Goal: Entertainment & Leisure: Browse casually

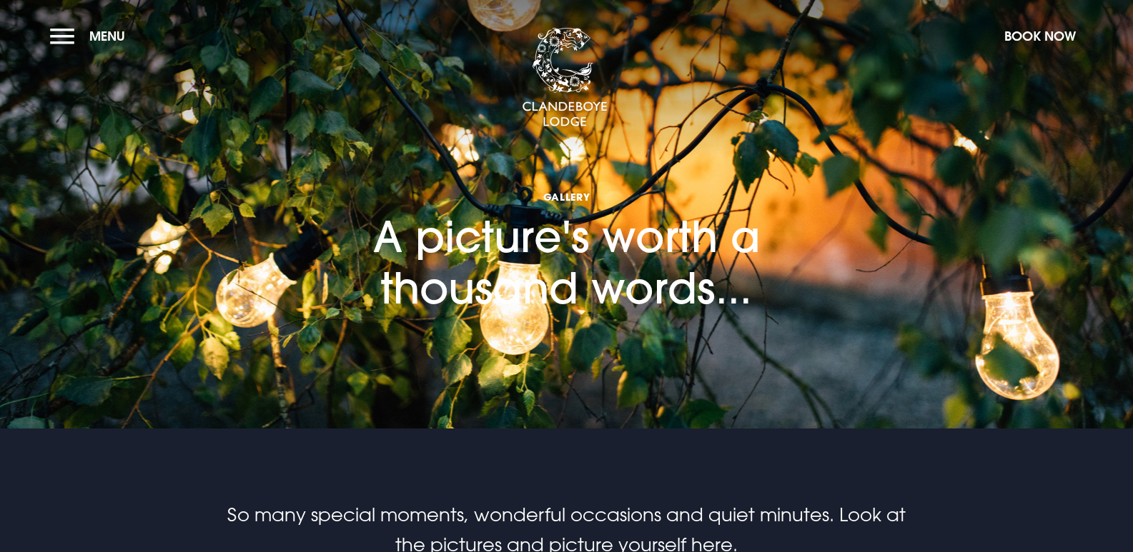
click at [780, 335] on section "Gallery A picture's worth a thousand words..." at bounding box center [566, 214] width 1133 height 429
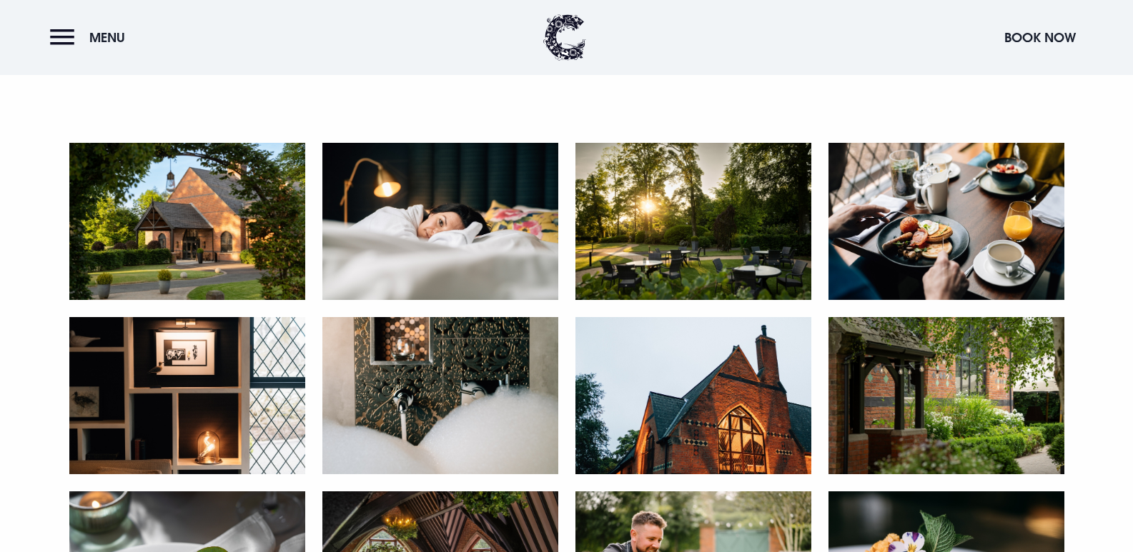
scroll to position [572, 0]
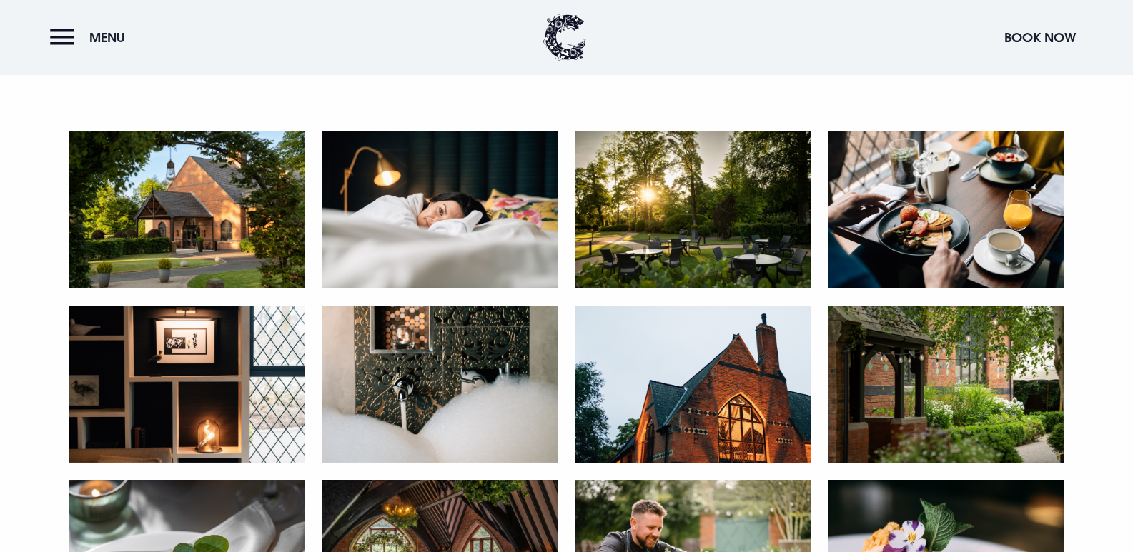
click at [672, 229] on img at bounding box center [693, 209] width 236 height 157
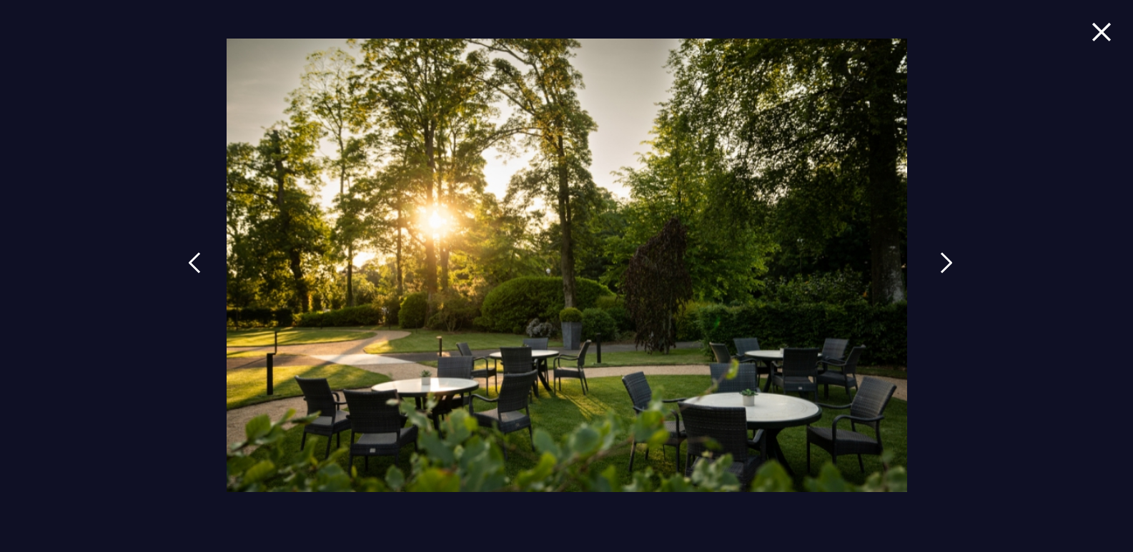
click at [948, 264] on img at bounding box center [946, 262] width 13 height 21
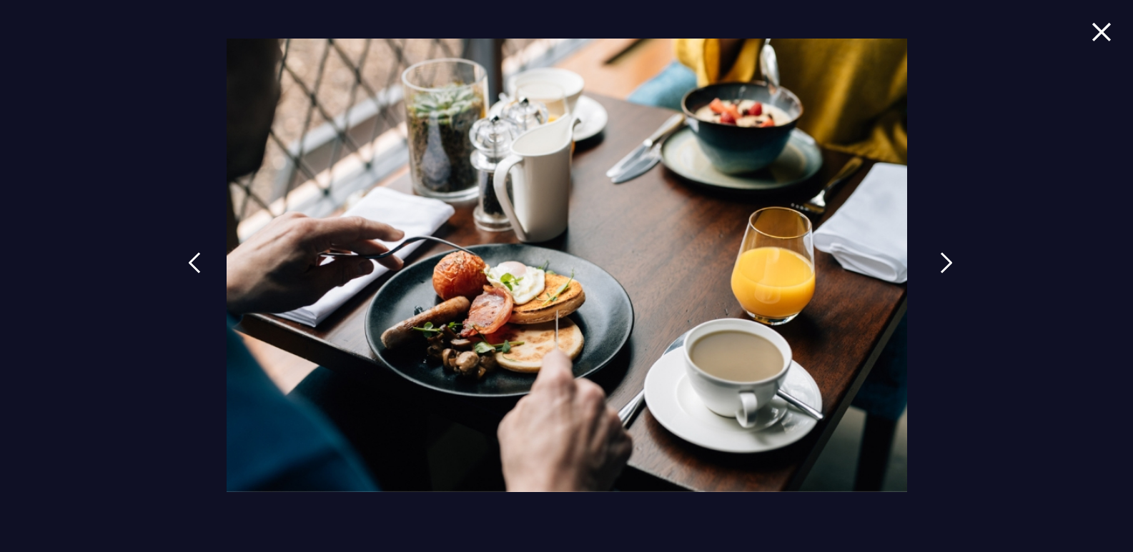
click at [948, 264] on img at bounding box center [946, 262] width 13 height 21
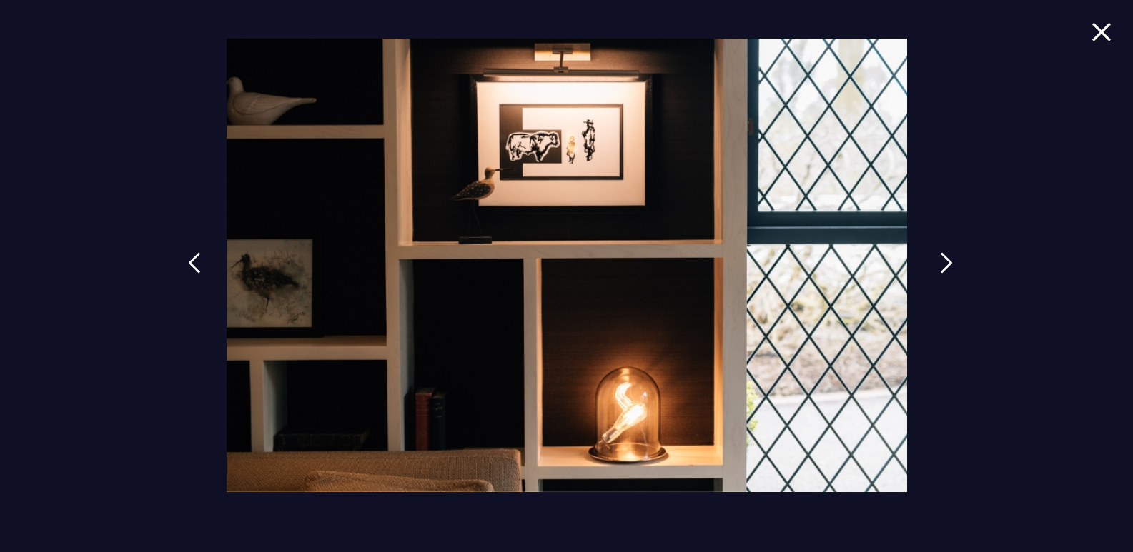
click at [948, 264] on img at bounding box center [946, 262] width 13 height 21
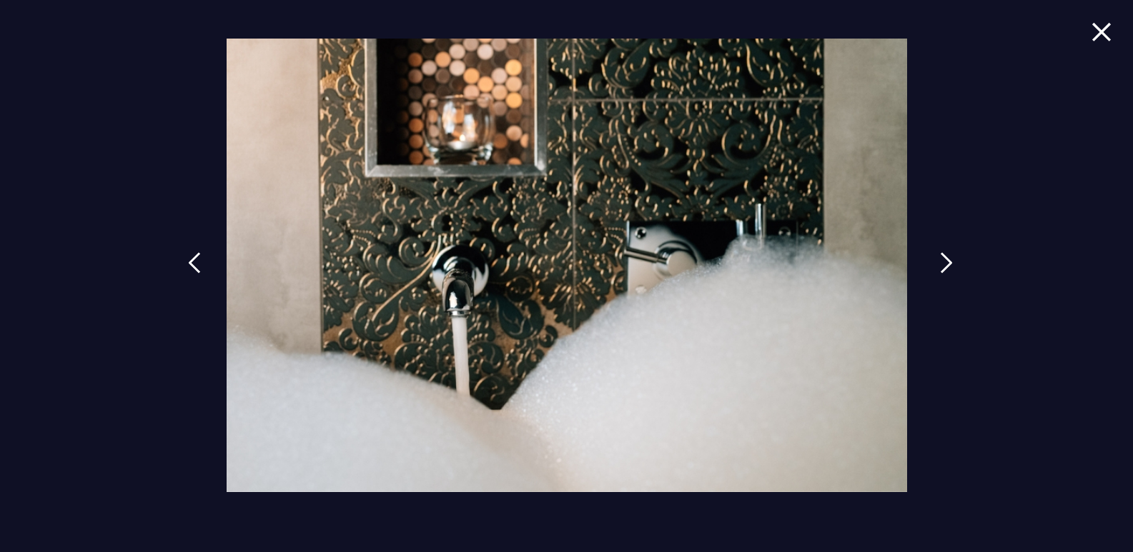
click at [948, 264] on img at bounding box center [946, 262] width 13 height 21
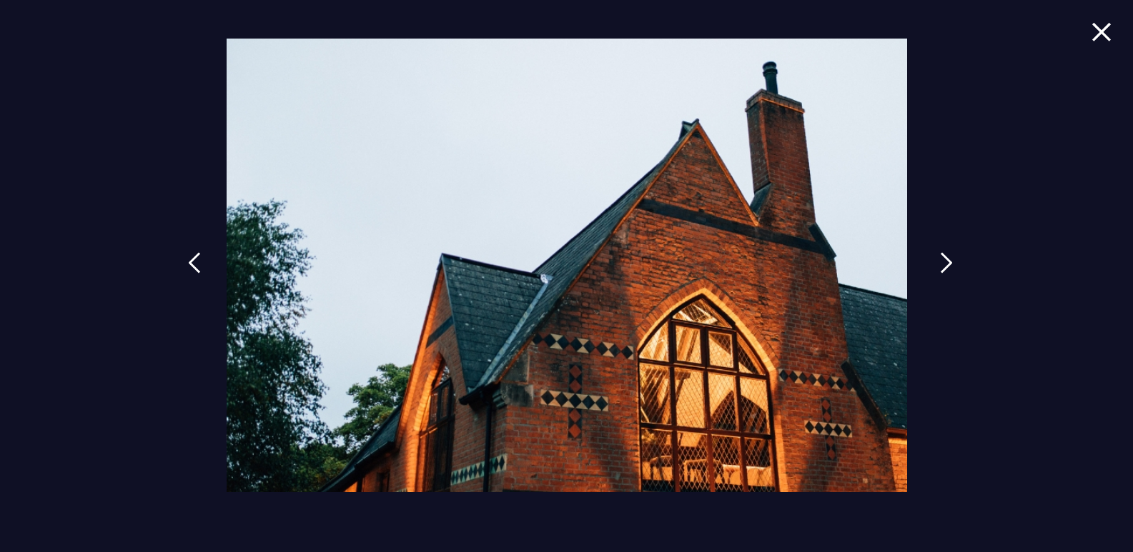
click at [948, 264] on img at bounding box center [946, 262] width 13 height 21
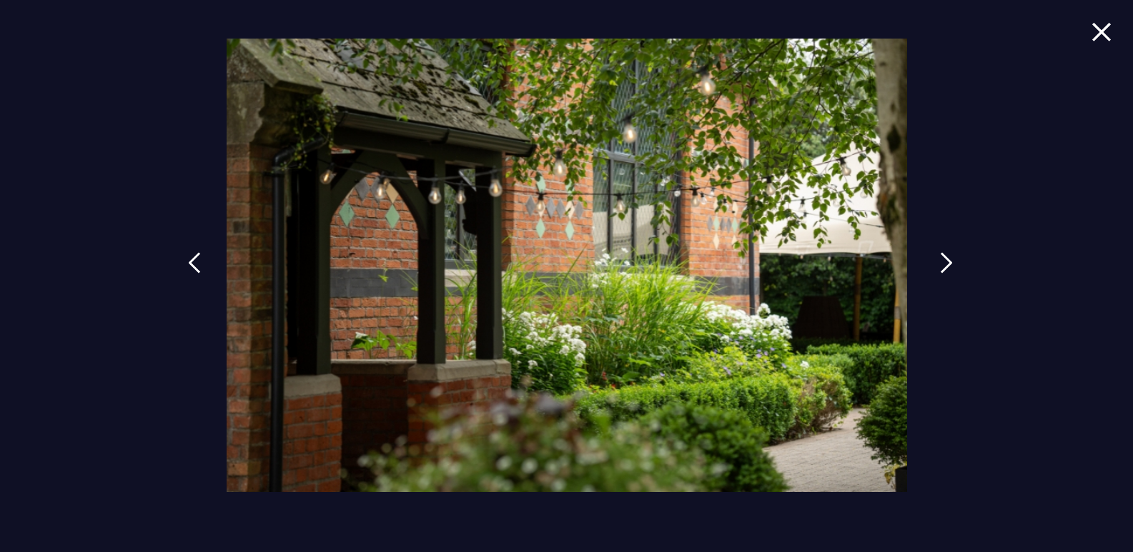
click at [948, 264] on img at bounding box center [946, 262] width 13 height 21
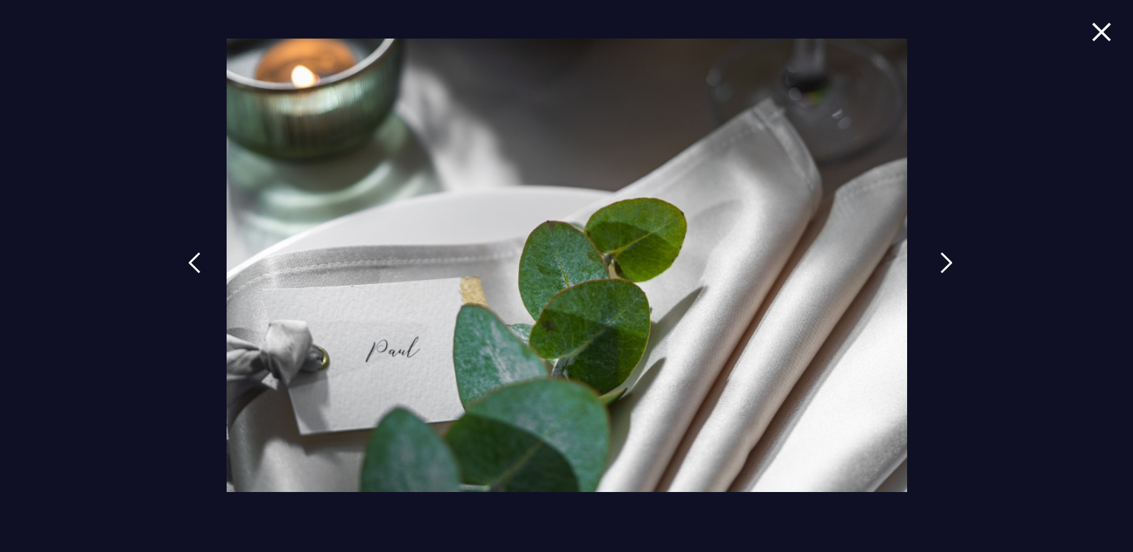
click at [948, 264] on img at bounding box center [946, 262] width 13 height 21
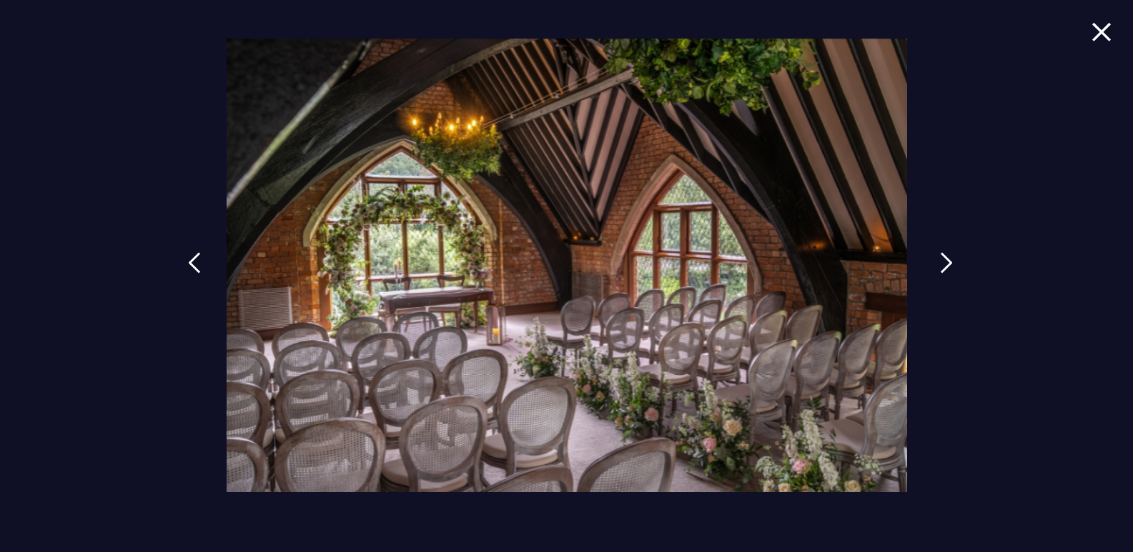
click at [948, 264] on img at bounding box center [946, 262] width 13 height 21
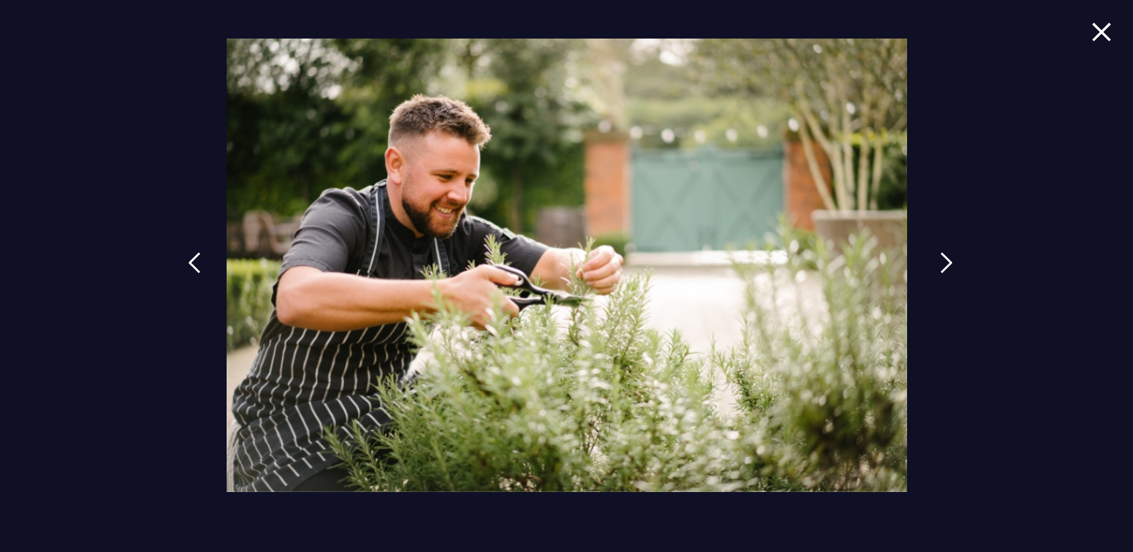
click at [948, 264] on img at bounding box center [946, 262] width 13 height 21
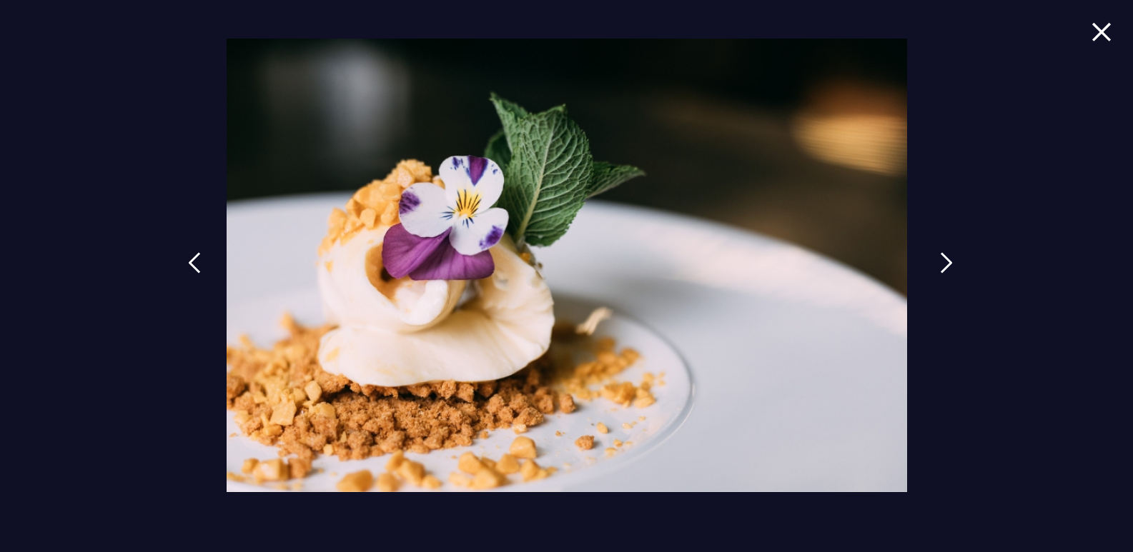
click at [948, 264] on img at bounding box center [946, 262] width 13 height 21
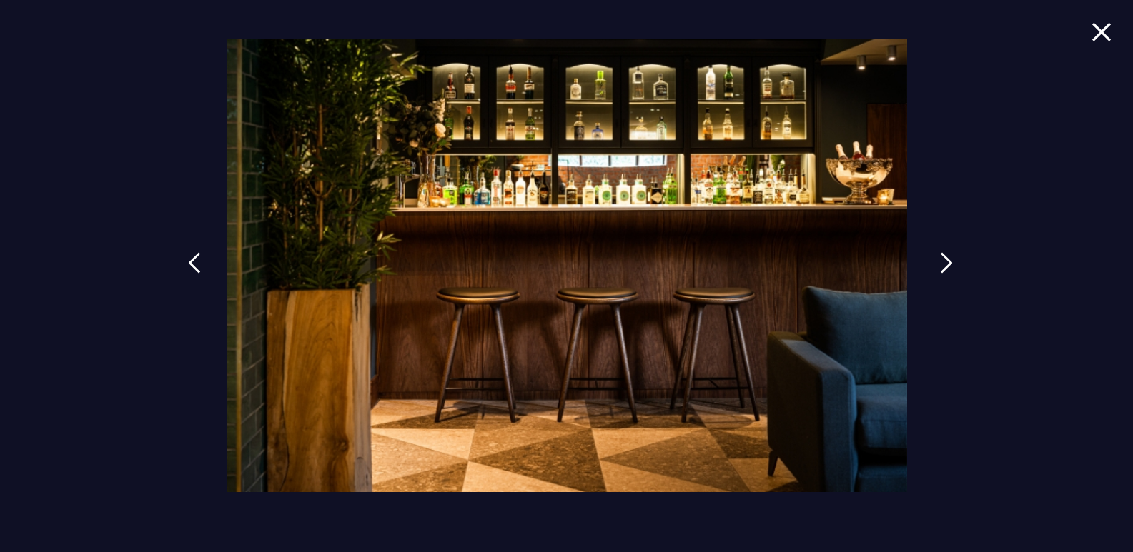
click at [948, 264] on img at bounding box center [946, 262] width 13 height 21
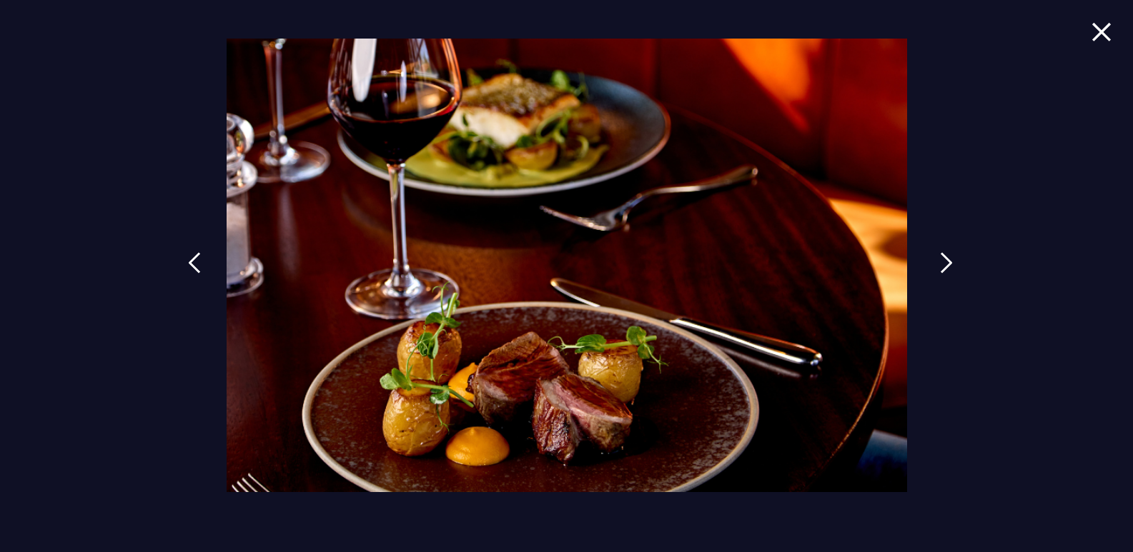
click at [948, 264] on img at bounding box center [946, 262] width 13 height 21
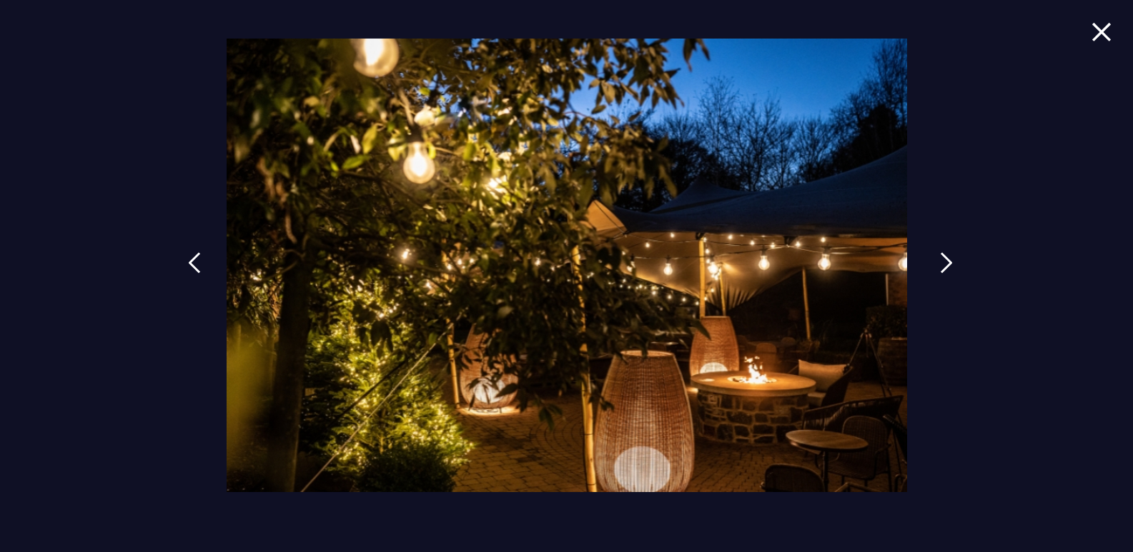
click at [948, 264] on img at bounding box center [946, 262] width 13 height 21
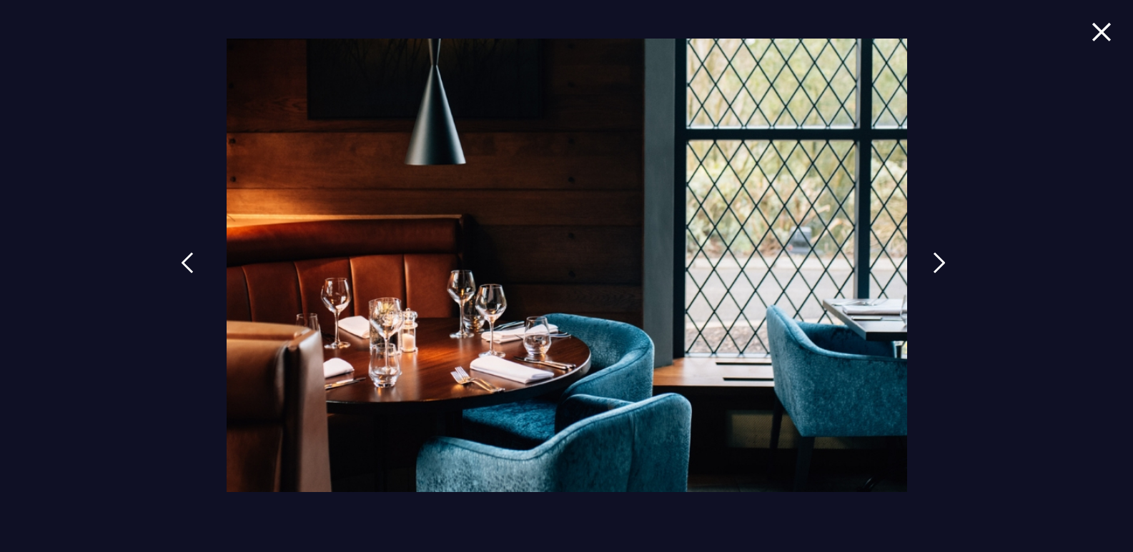
click at [189, 258] on img at bounding box center [187, 262] width 13 height 21
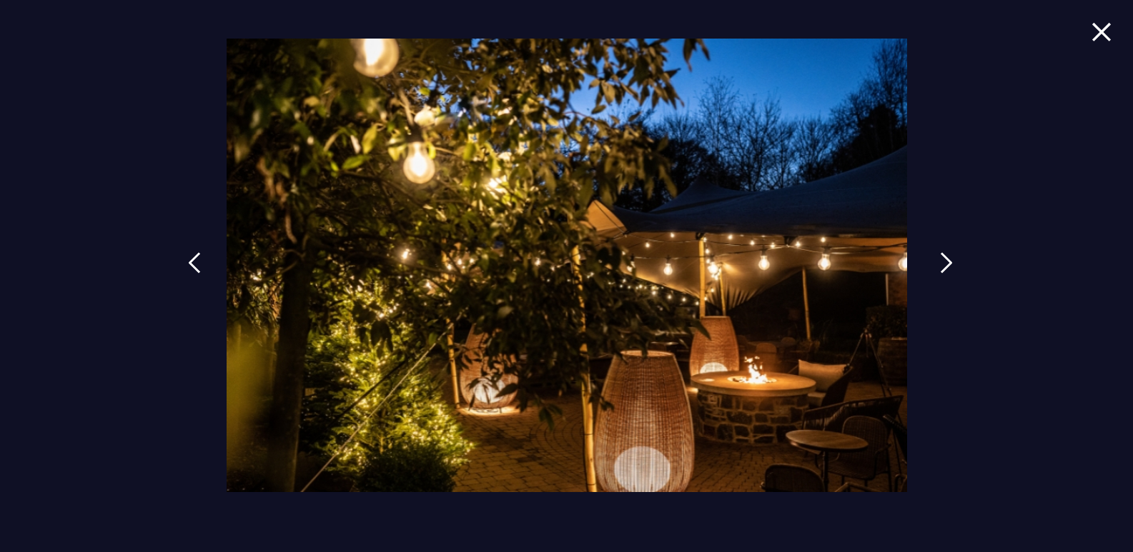
click at [935, 259] on link at bounding box center [946, 274] width 36 height 66
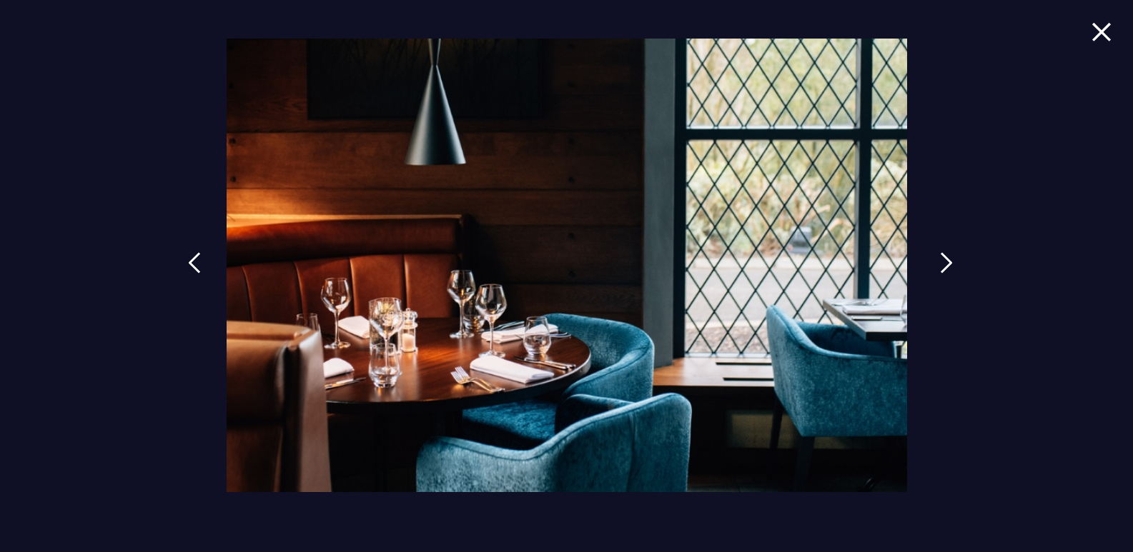
click at [938, 262] on link at bounding box center [946, 274] width 36 height 66
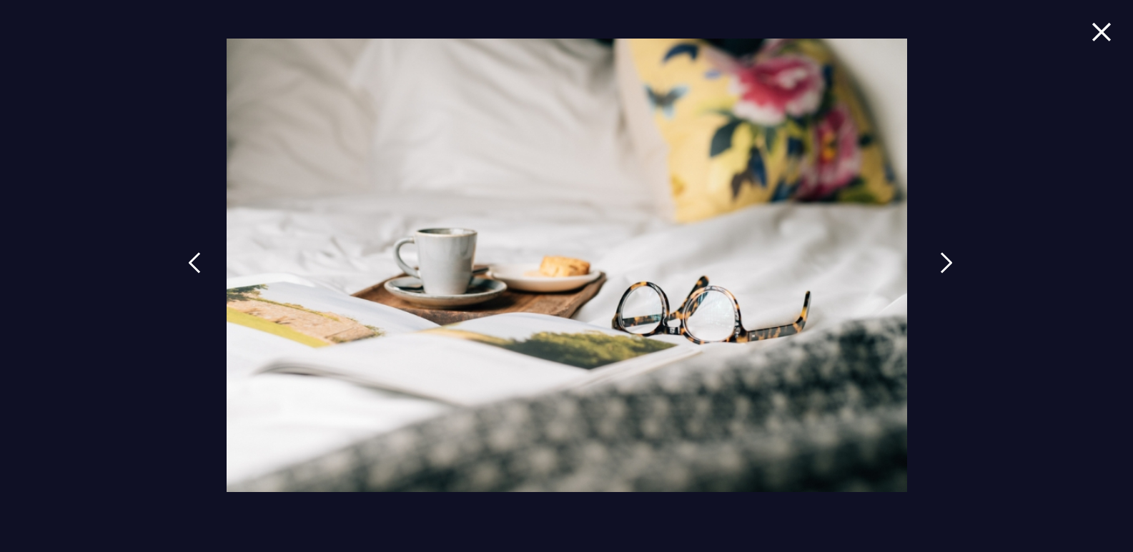
click at [938, 262] on link at bounding box center [946, 274] width 36 height 66
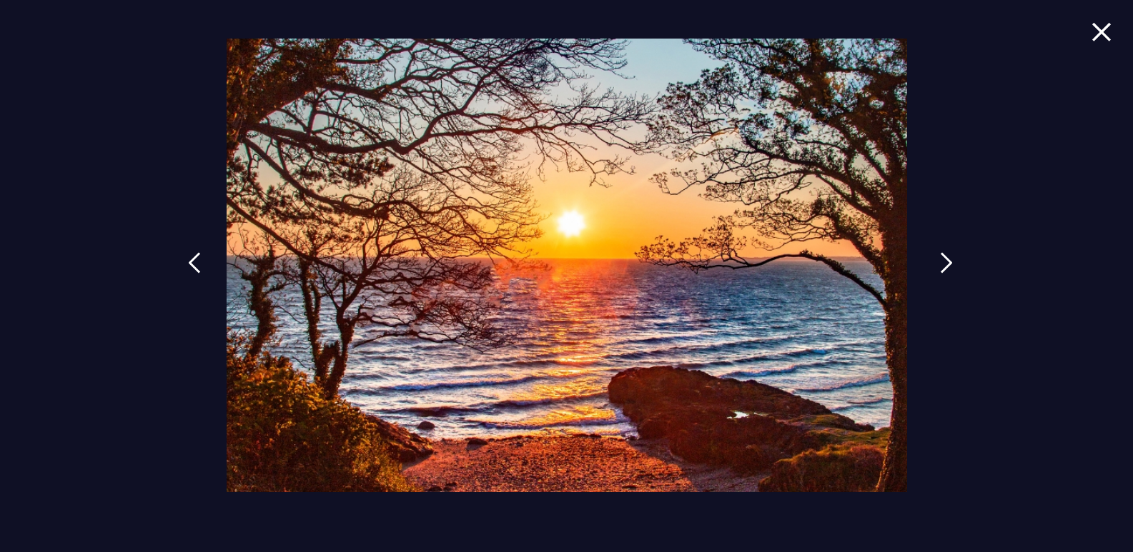
click at [938, 262] on link at bounding box center [946, 274] width 36 height 66
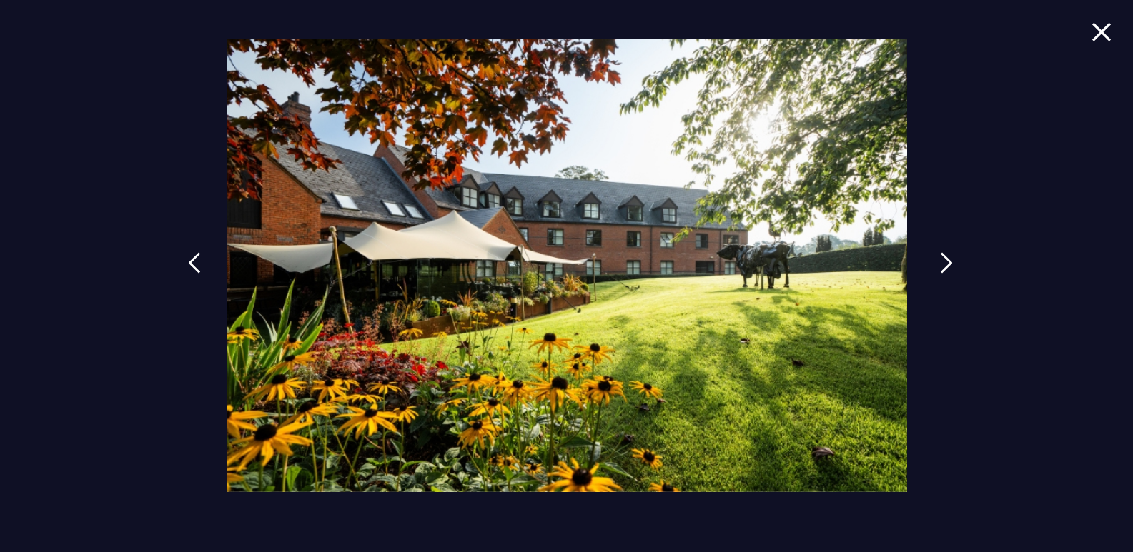
click at [948, 266] on img at bounding box center [946, 262] width 13 height 21
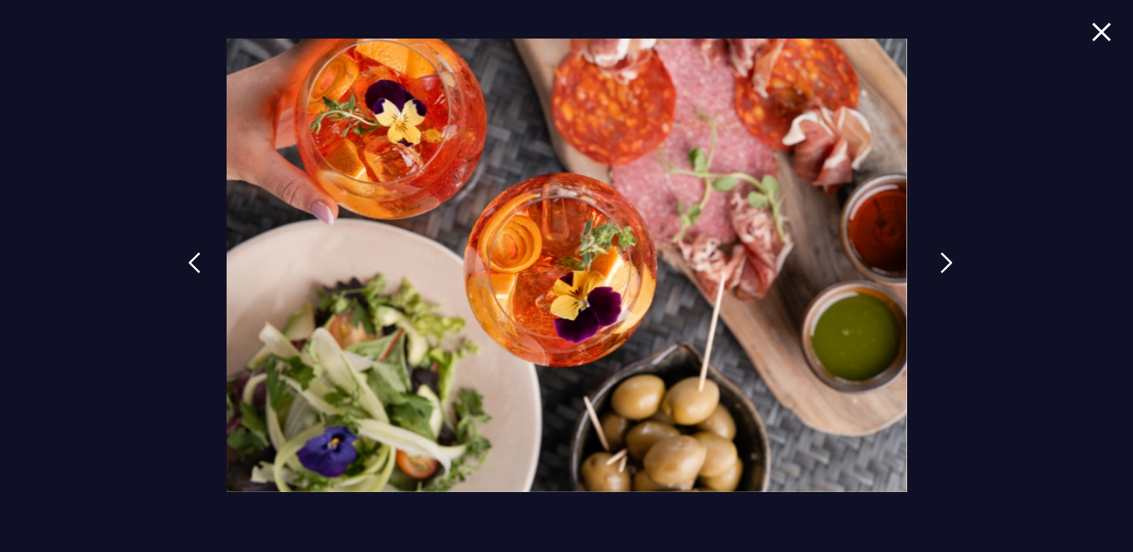
click at [943, 264] on img at bounding box center [946, 262] width 13 height 21
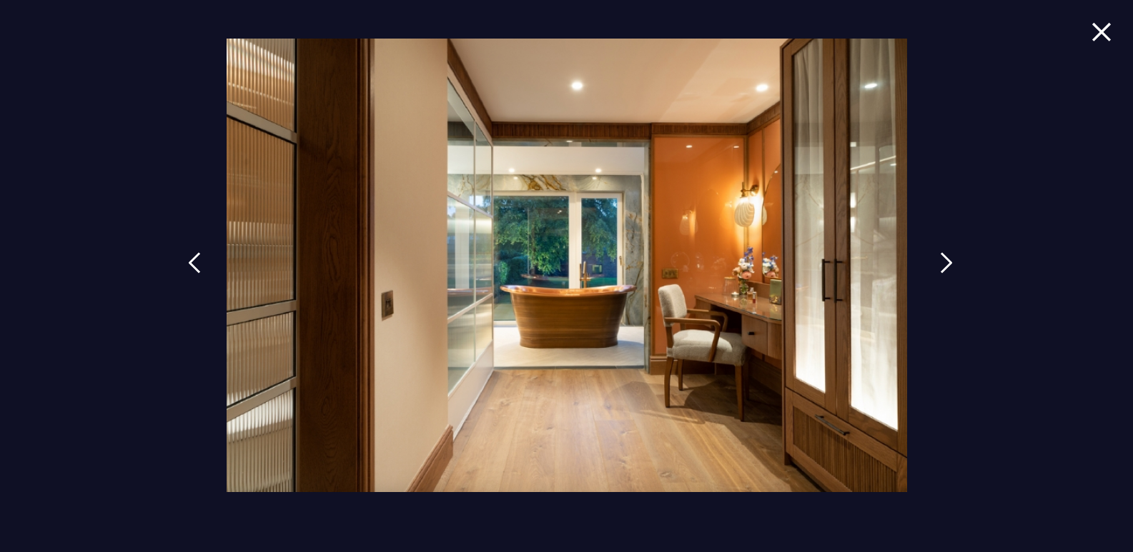
click at [943, 264] on img at bounding box center [946, 262] width 13 height 21
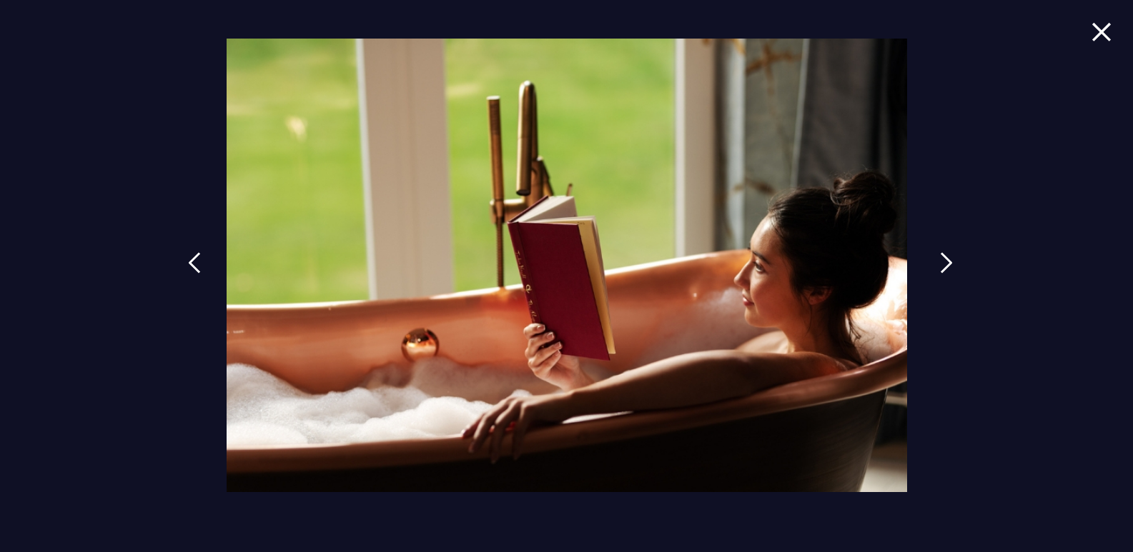
click at [943, 264] on img at bounding box center [946, 262] width 13 height 21
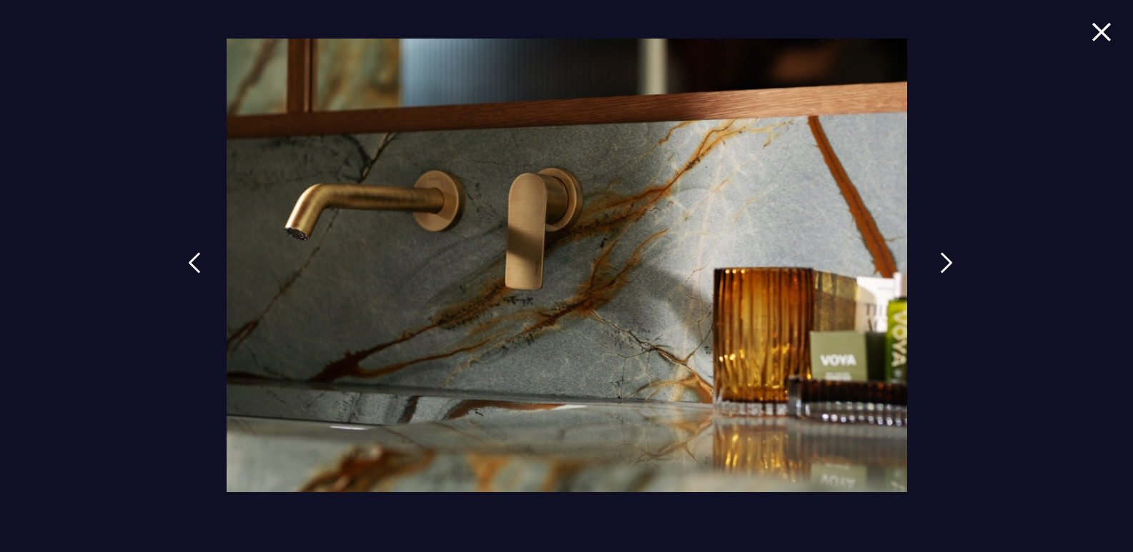
click at [943, 264] on img at bounding box center [946, 262] width 13 height 21
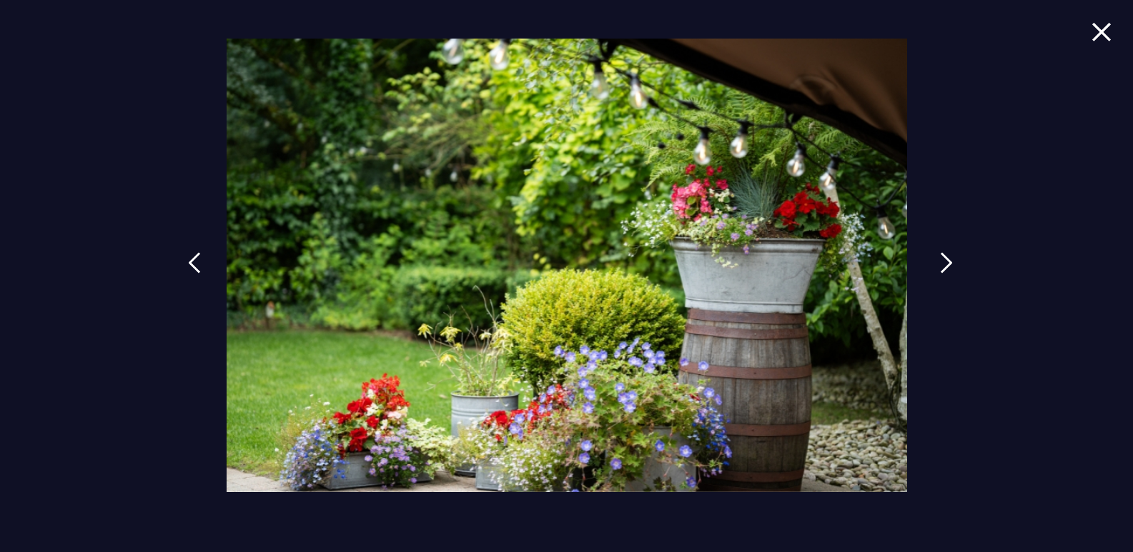
click at [943, 264] on img at bounding box center [946, 262] width 13 height 21
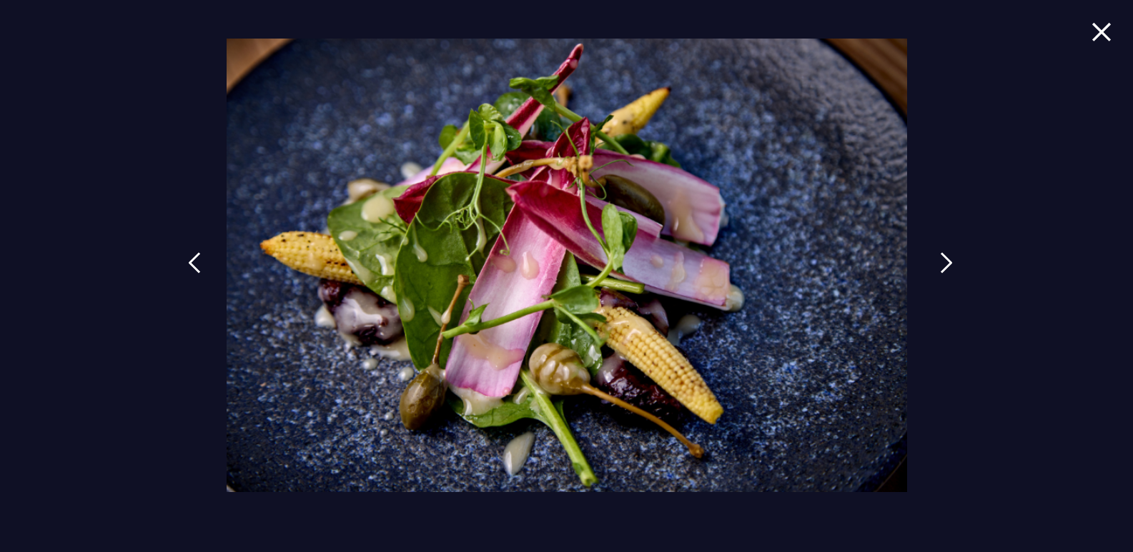
click at [943, 264] on img at bounding box center [946, 262] width 13 height 21
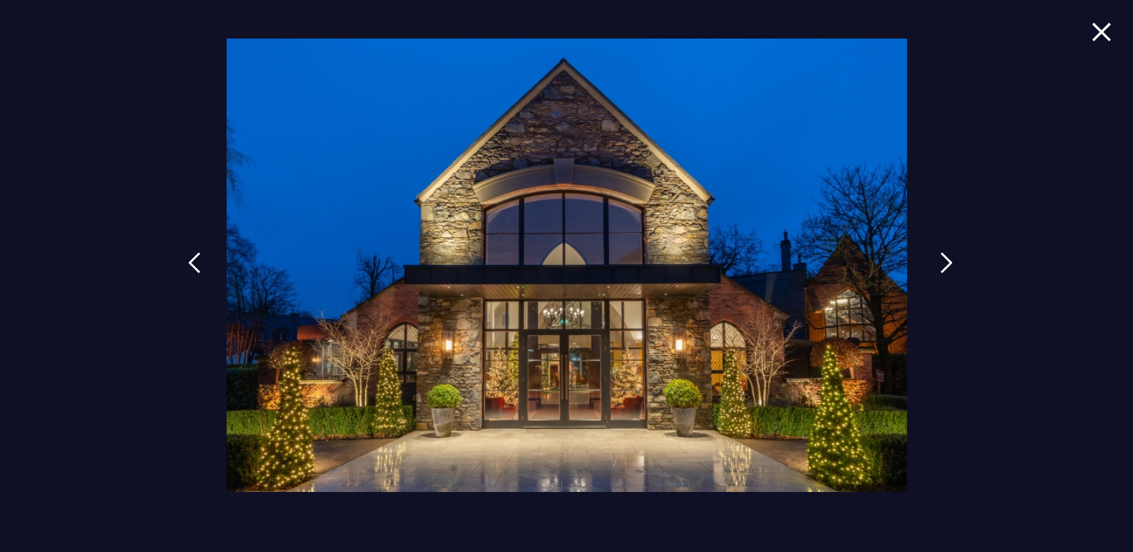
click at [943, 264] on img at bounding box center [946, 262] width 13 height 21
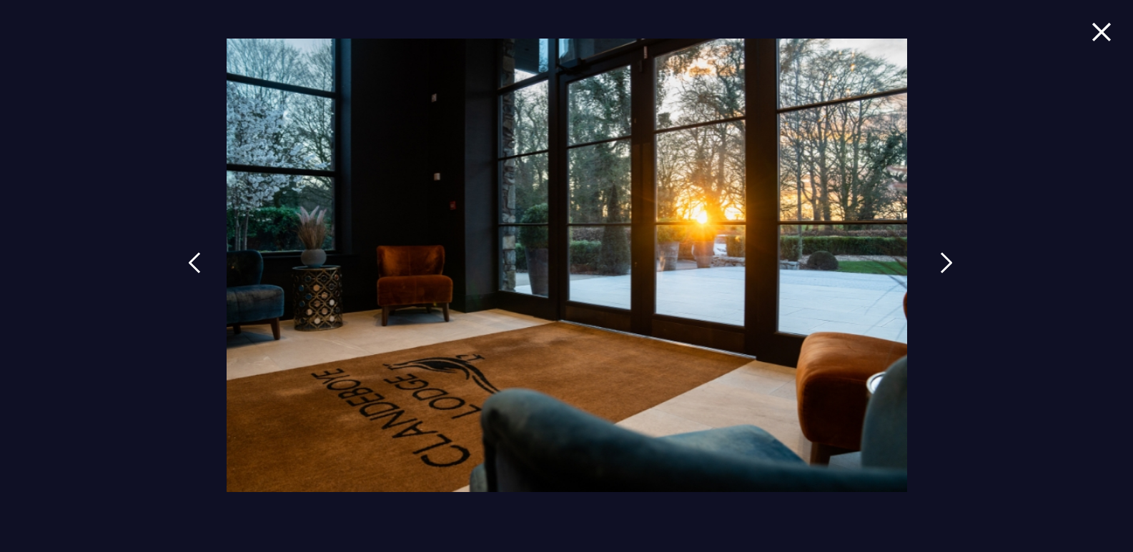
click at [943, 264] on img at bounding box center [946, 262] width 13 height 21
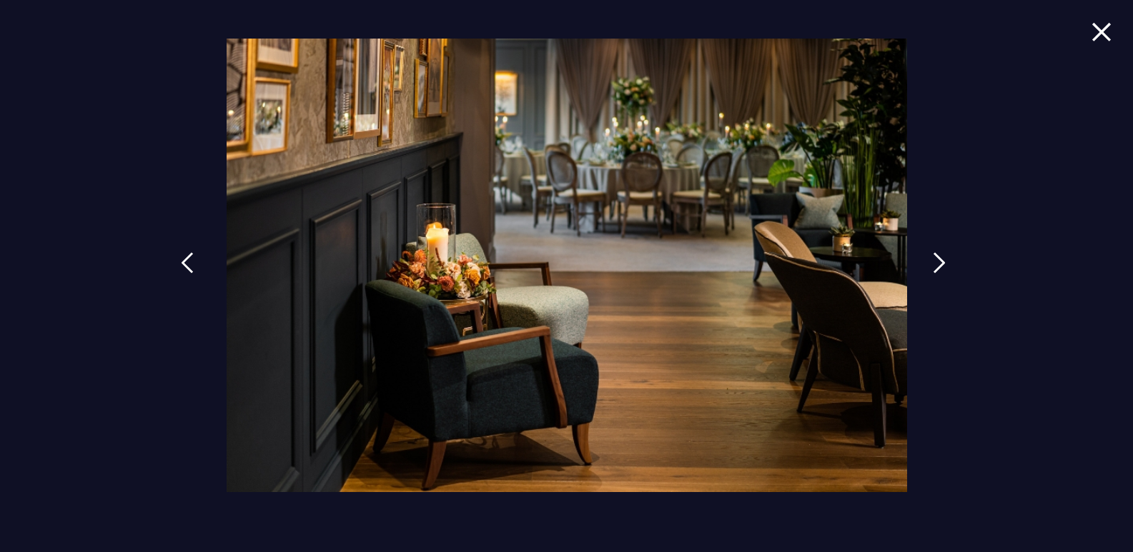
click at [188, 265] on img at bounding box center [187, 262] width 13 height 21
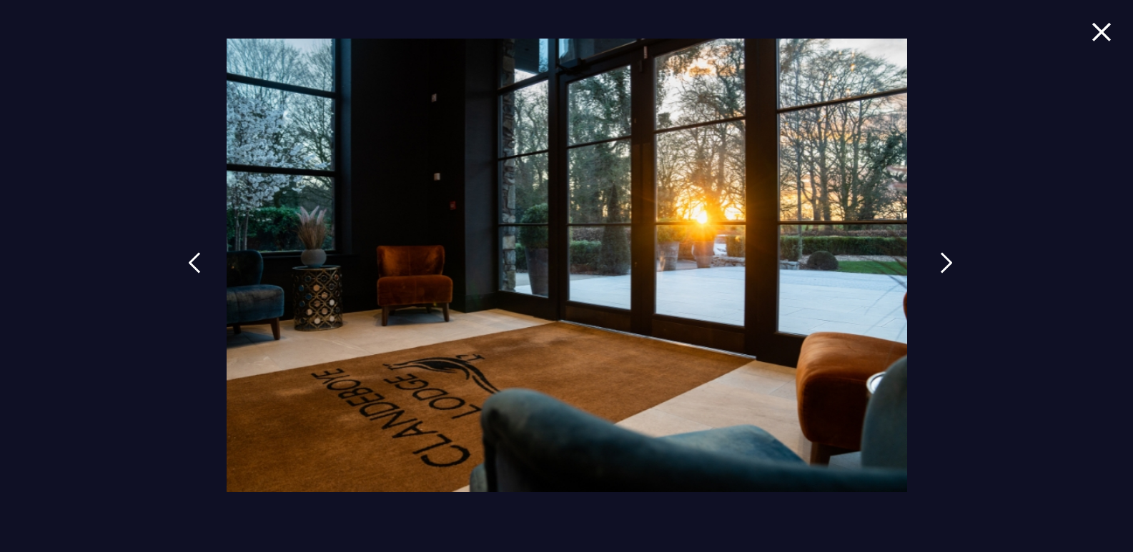
click at [951, 264] on img at bounding box center [946, 262] width 13 height 21
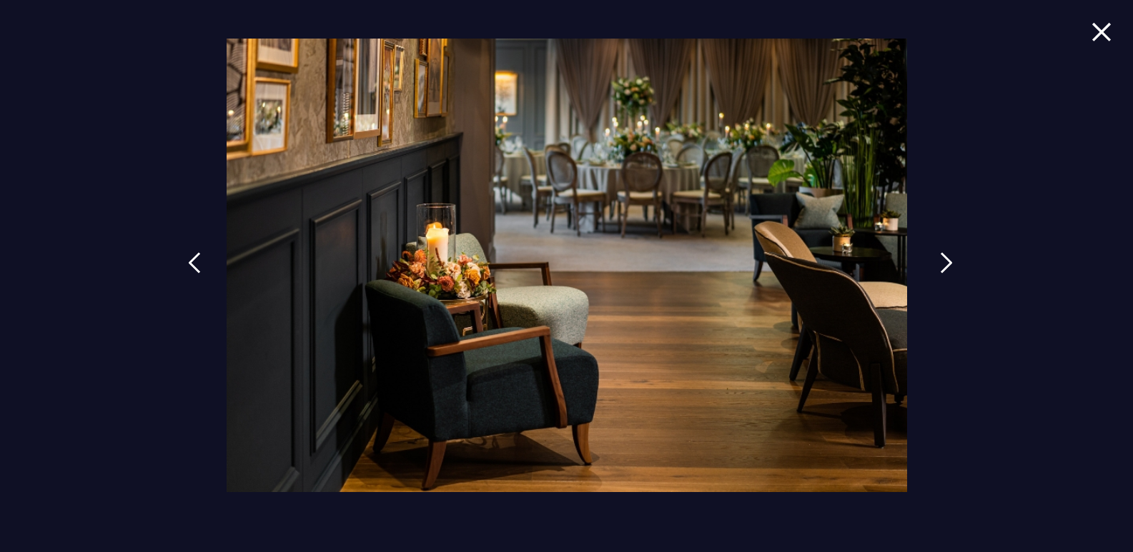
click at [951, 264] on img at bounding box center [946, 262] width 13 height 21
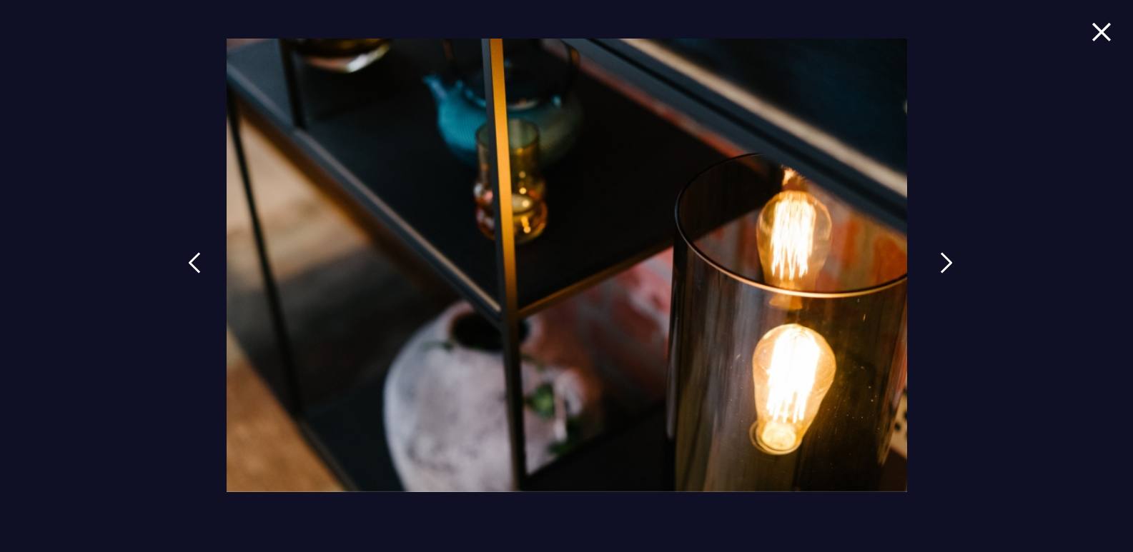
click at [951, 264] on img at bounding box center [946, 262] width 13 height 21
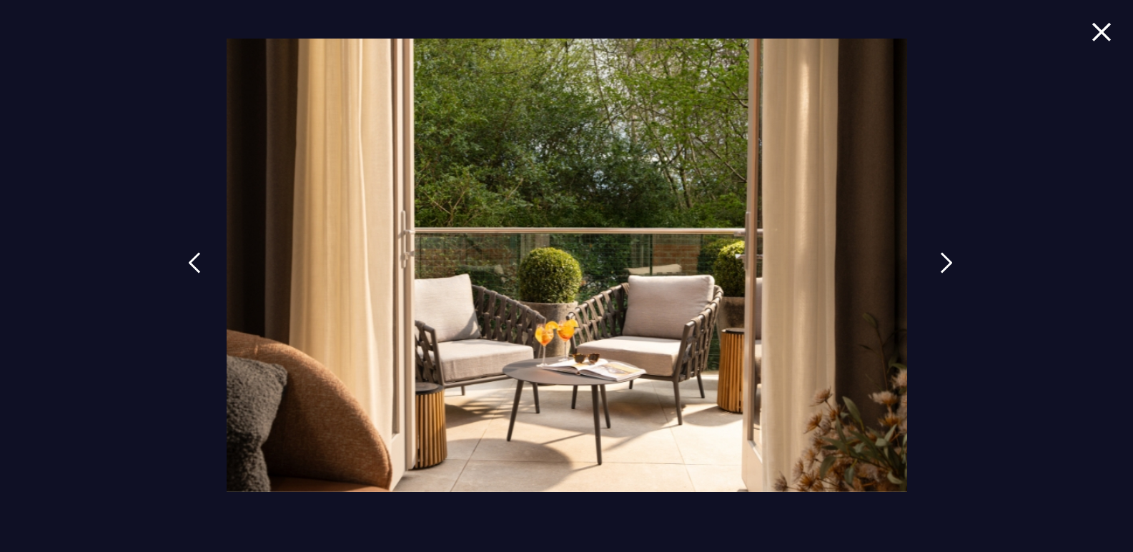
click at [951, 264] on img at bounding box center [946, 262] width 13 height 21
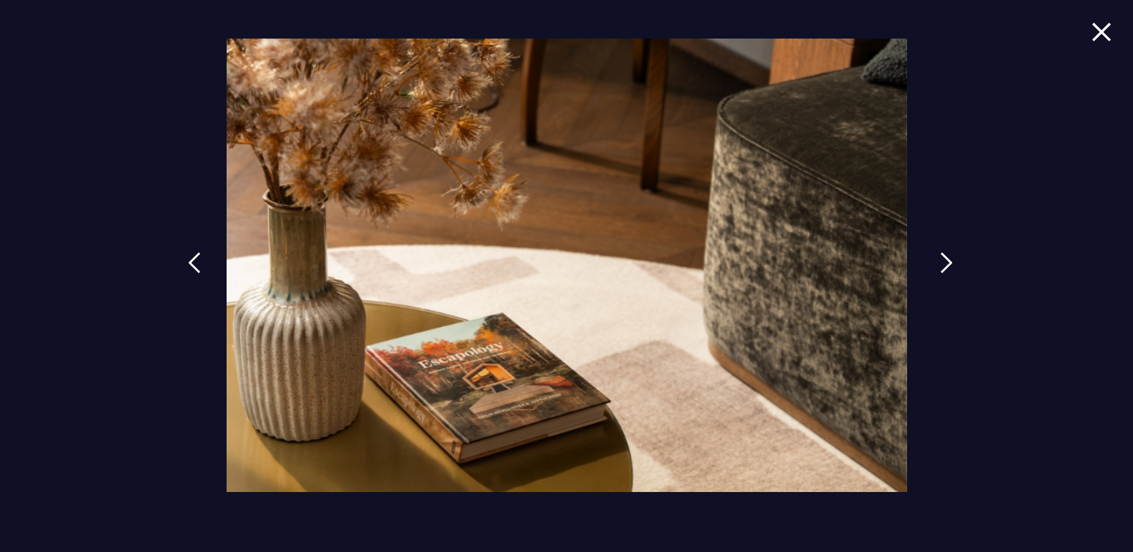
click at [951, 264] on img at bounding box center [946, 262] width 13 height 21
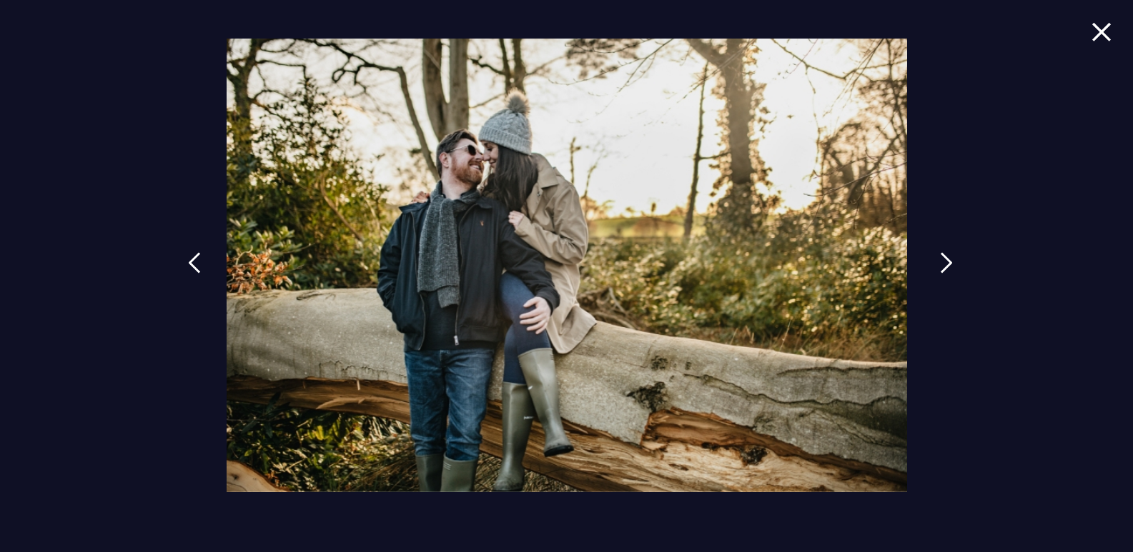
click at [951, 264] on img at bounding box center [946, 262] width 13 height 21
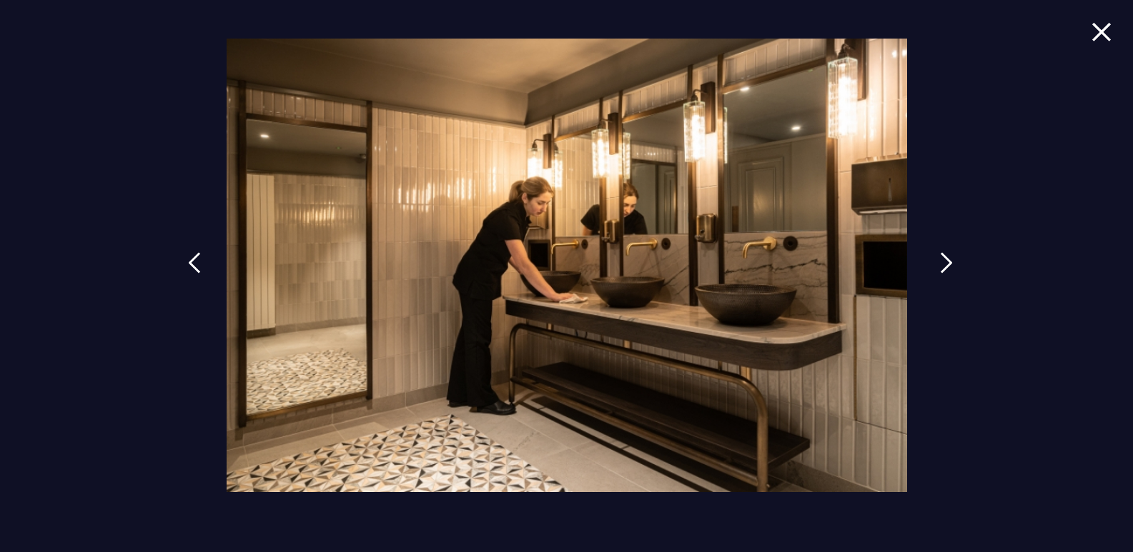
click at [951, 264] on img at bounding box center [946, 262] width 13 height 21
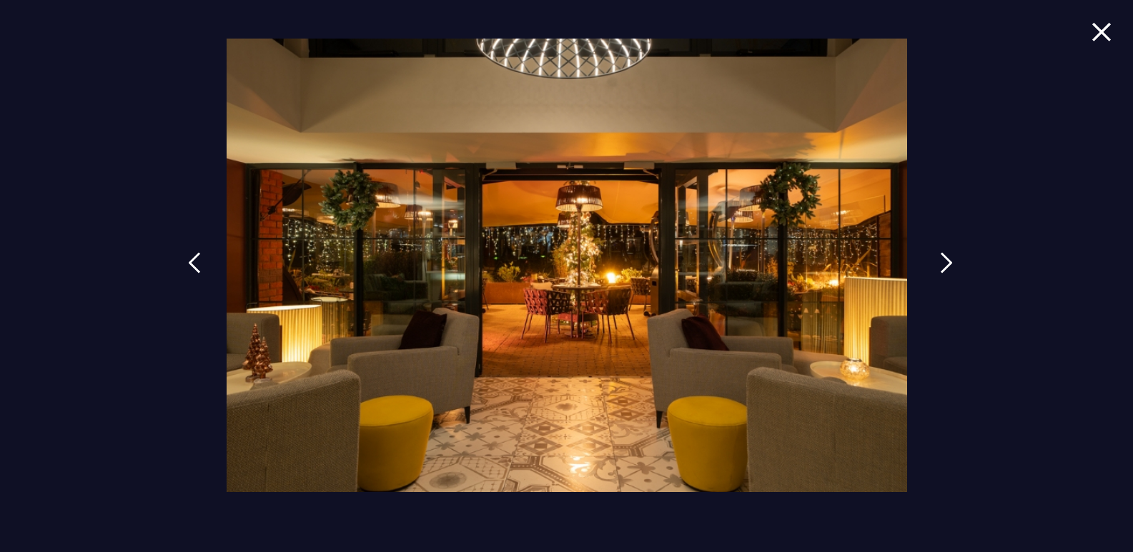
click at [951, 264] on img at bounding box center [946, 262] width 13 height 21
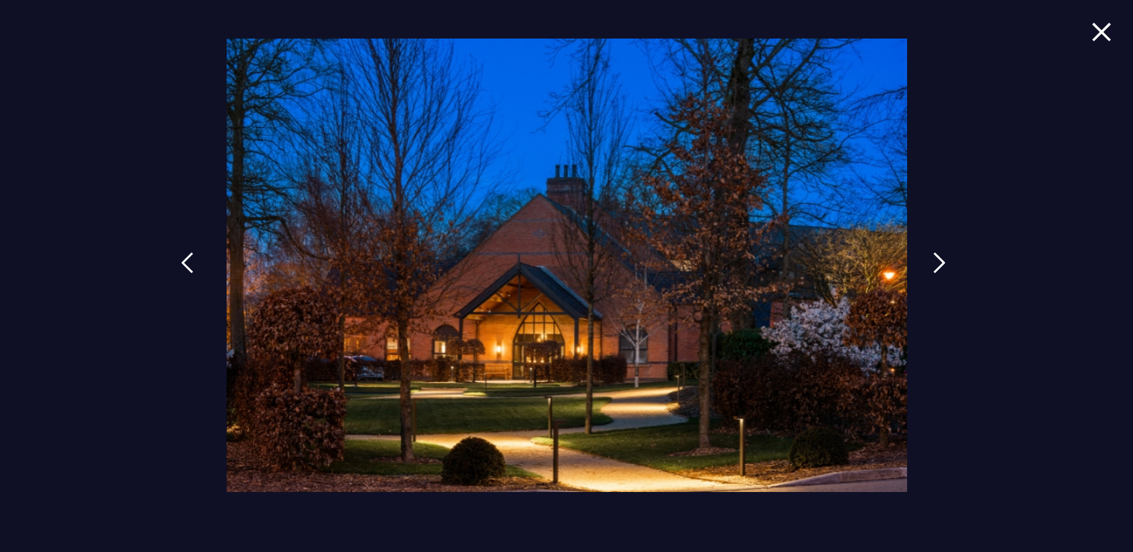
click at [192, 266] on img at bounding box center [187, 262] width 13 height 21
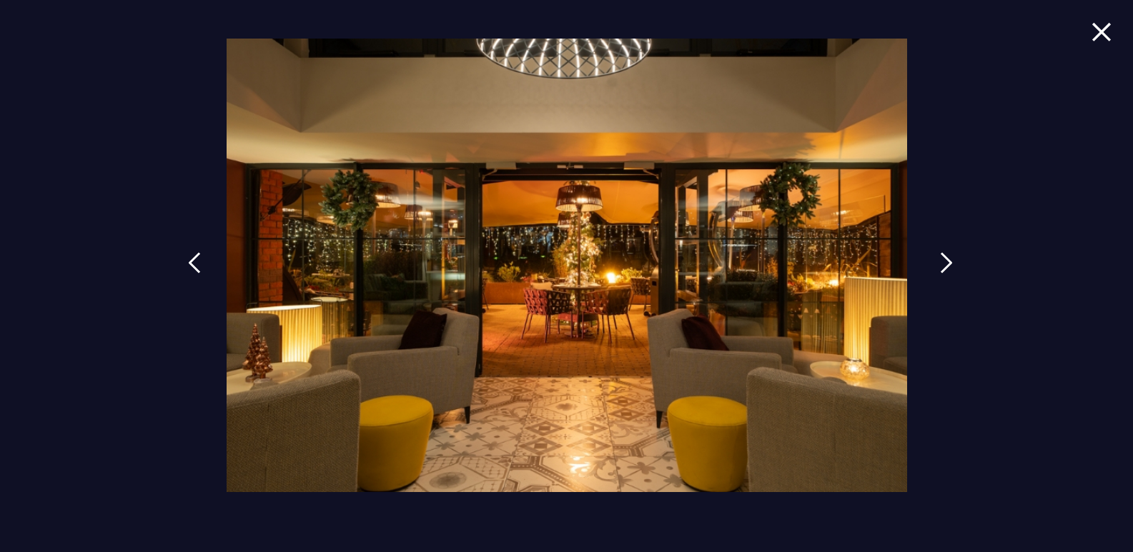
click at [946, 265] on img at bounding box center [946, 262] width 13 height 21
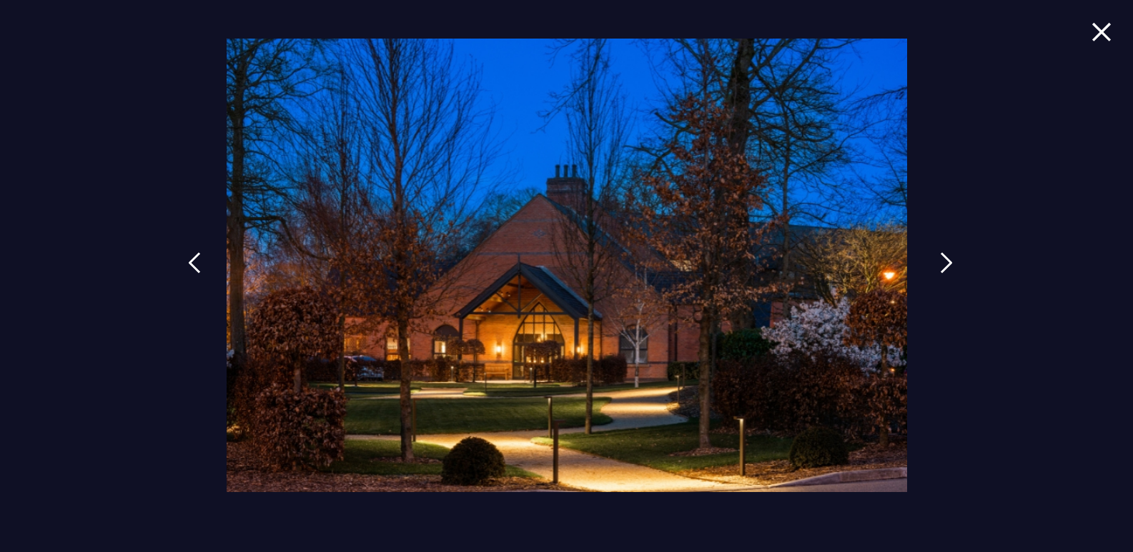
click at [946, 265] on img at bounding box center [946, 262] width 13 height 21
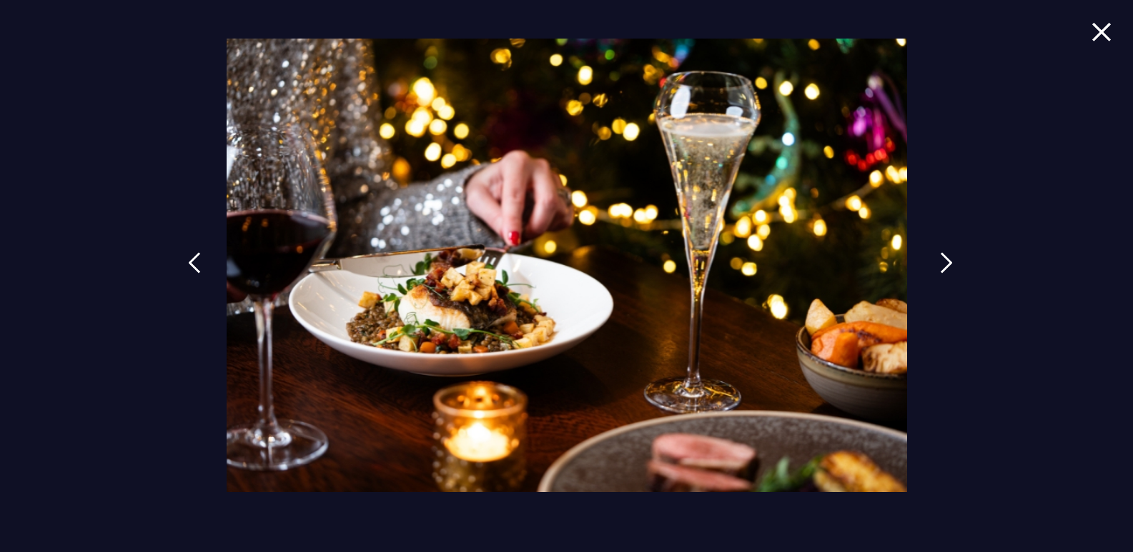
click at [946, 265] on img at bounding box center [946, 262] width 13 height 21
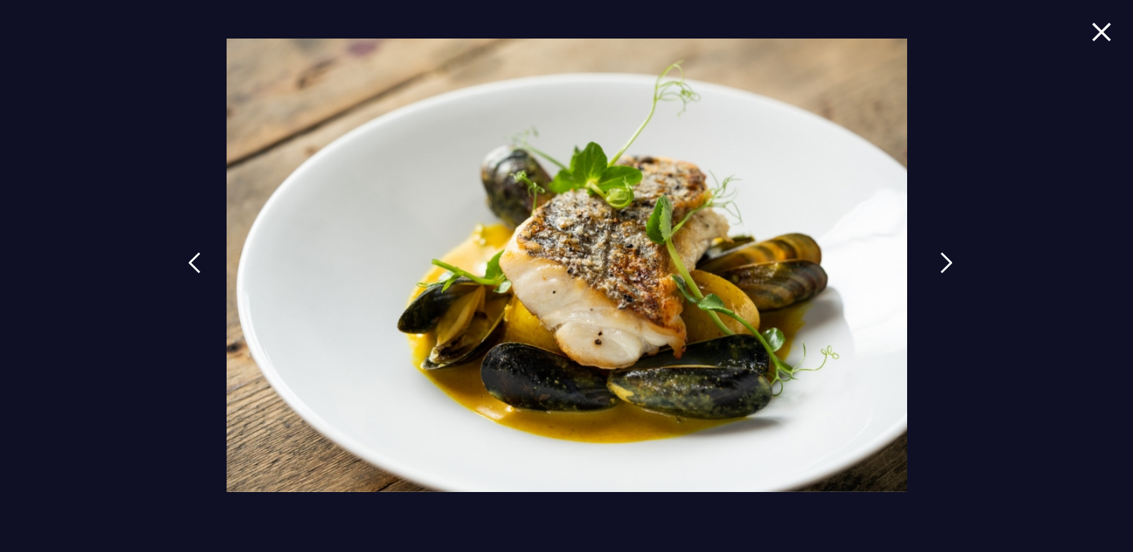
click at [946, 265] on img at bounding box center [946, 262] width 13 height 21
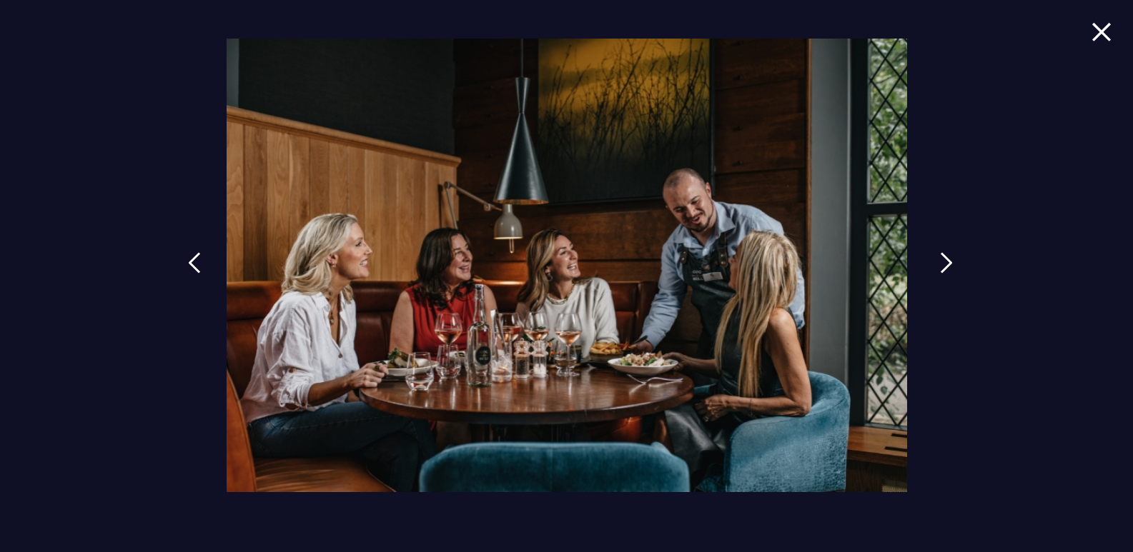
click at [946, 265] on img at bounding box center [946, 262] width 13 height 21
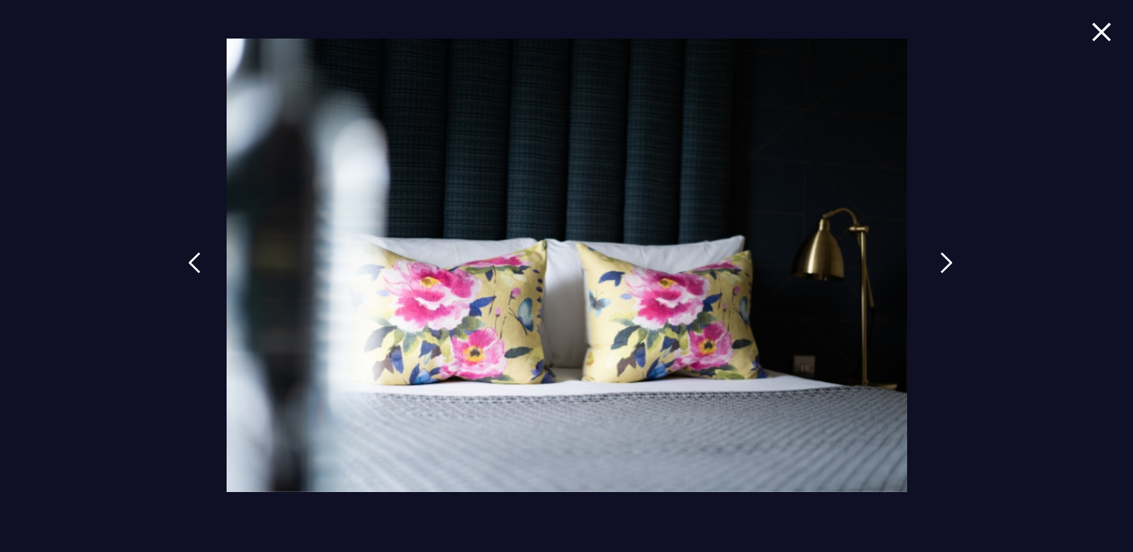
click at [946, 265] on img at bounding box center [946, 262] width 13 height 21
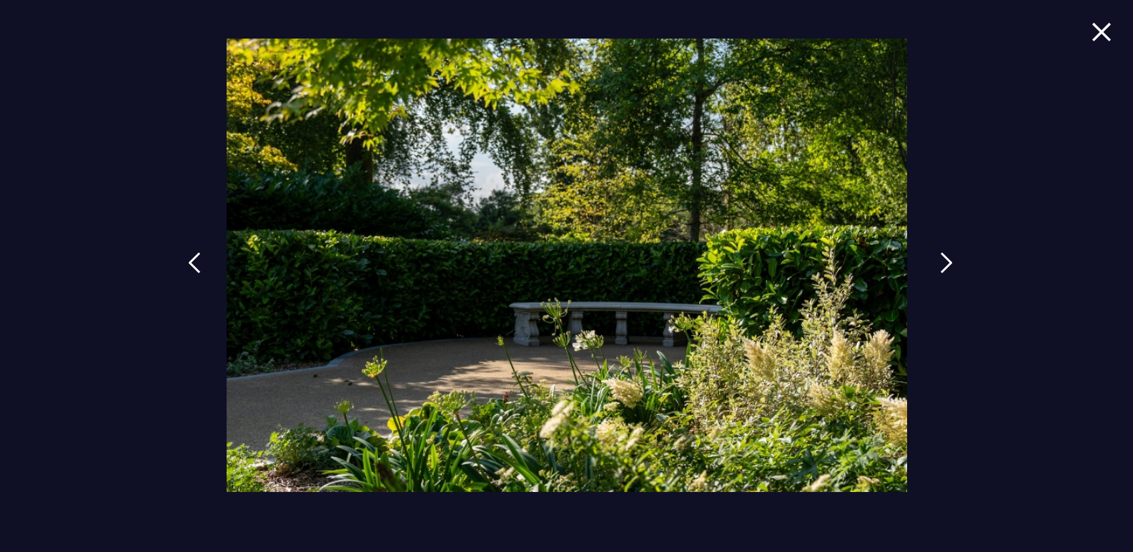
click at [946, 265] on img at bounding box center [946, 262] width 13 height 21
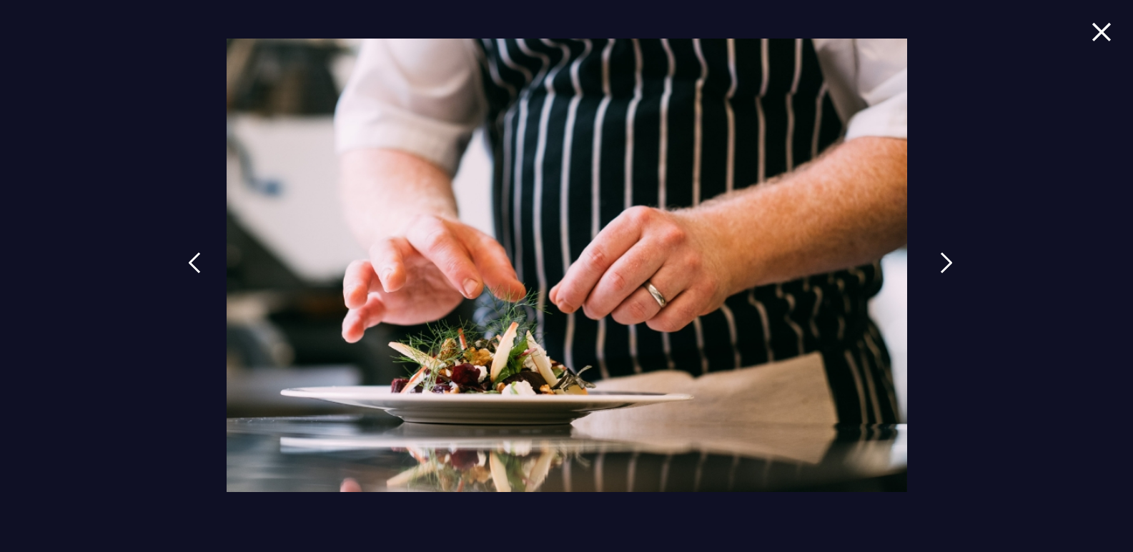
click at [946, 265] on img at bounding box center [946, 262] width 13 height 21
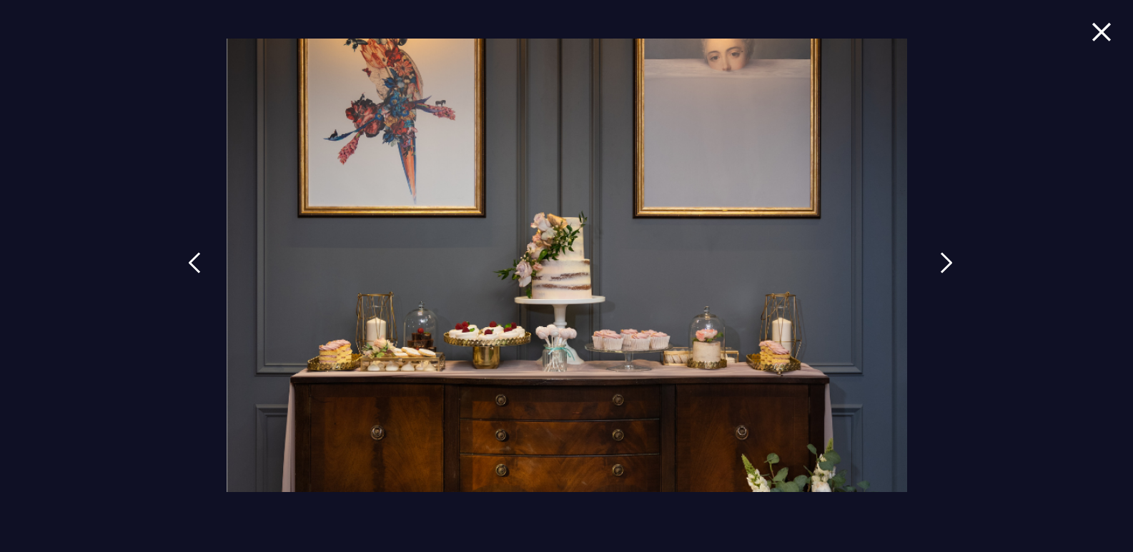
click at [946, 264] on img at bounding box center [946, 262] width 13 height 21
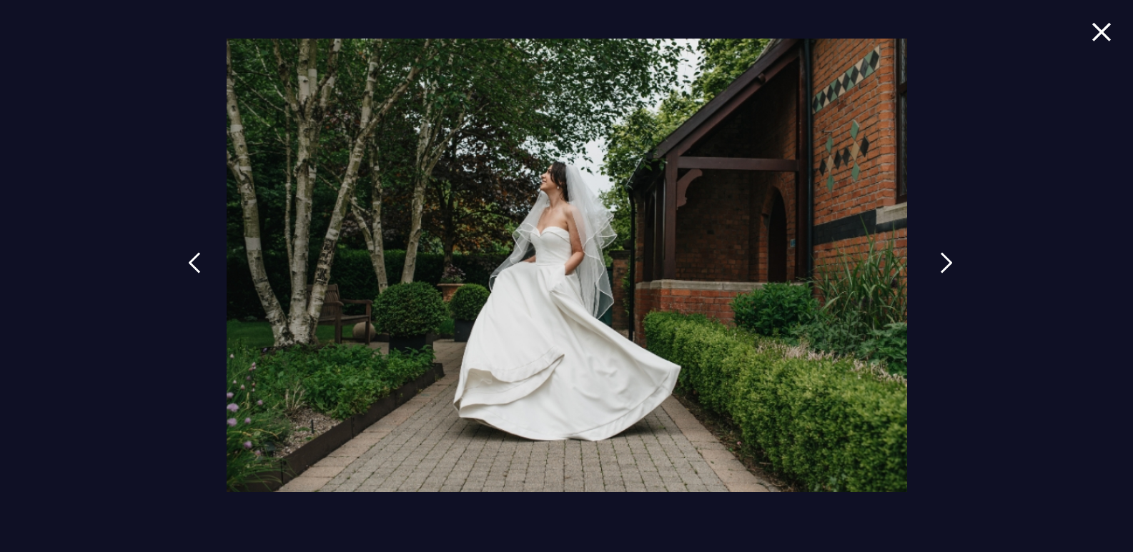
click at [946, 264] on img at bounding box center [946, 262] width 13 height 21
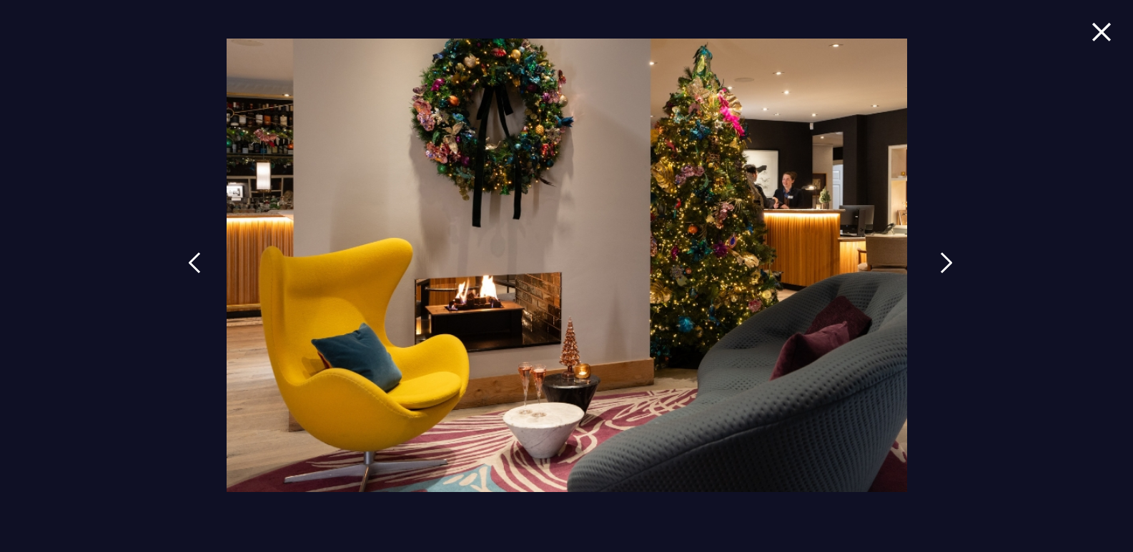
click at [946, 264] on img at bounding box center [946, 262] width 13 height 21
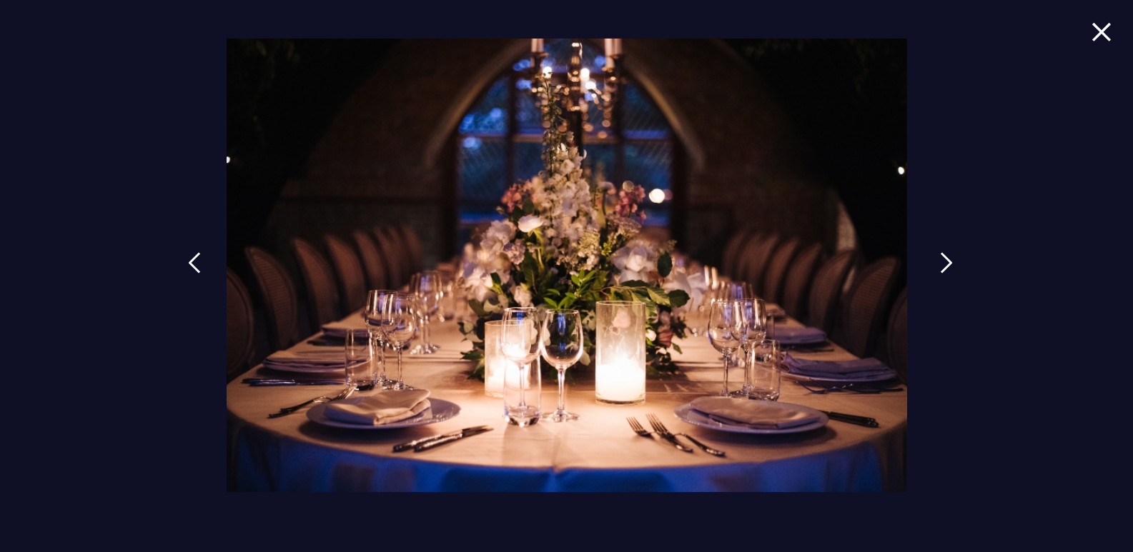
click at [946, 264] on img at bounding box center [946, 262] width 13 height 21
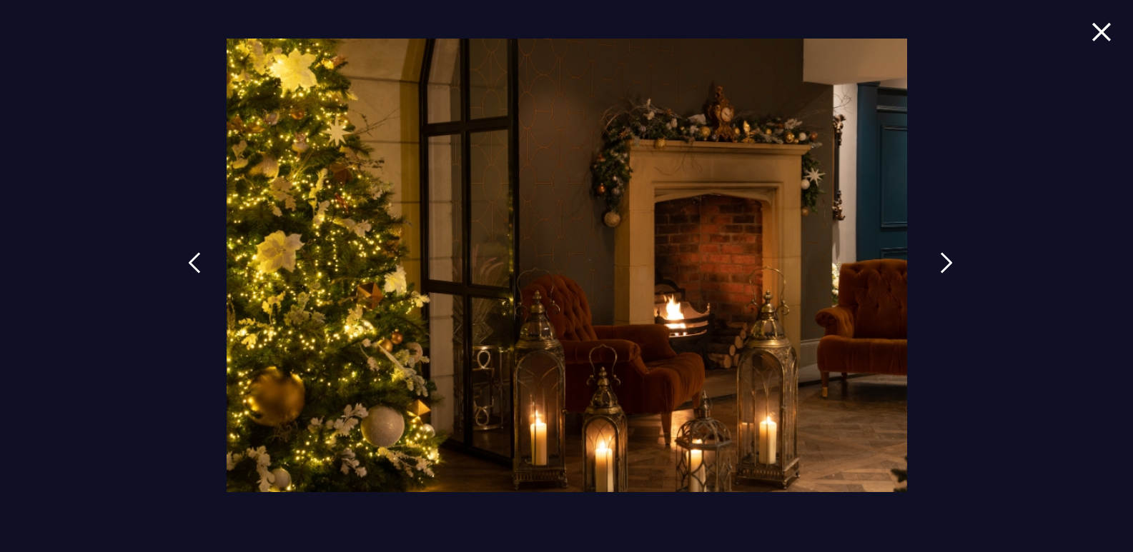
click at [946, 264] on img at bounding box center [946, 262] width 13 height 21
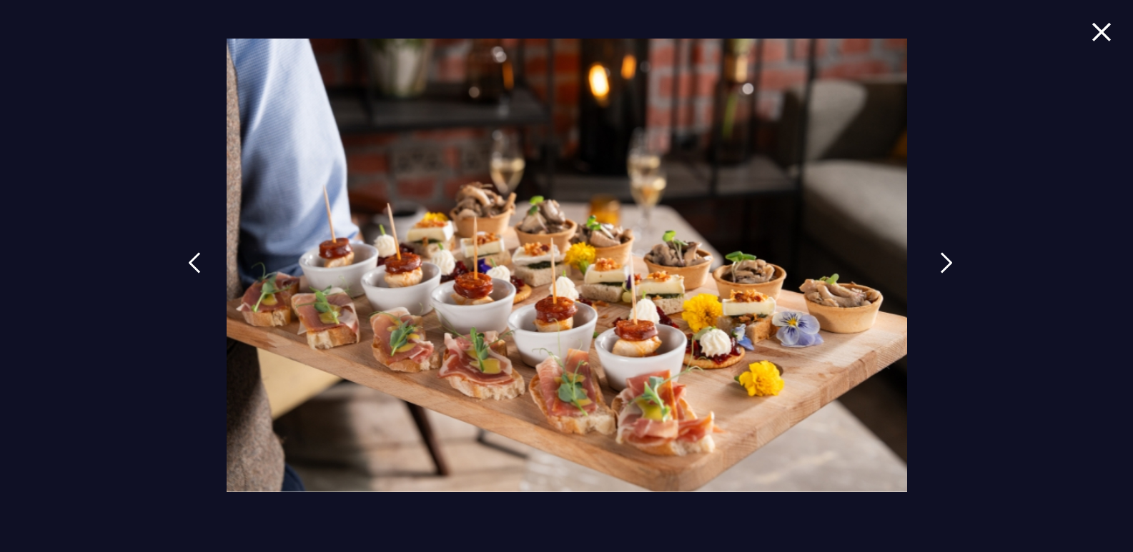
click at [946, 264] on img at bounding box center [946, 262] width 13 height 21
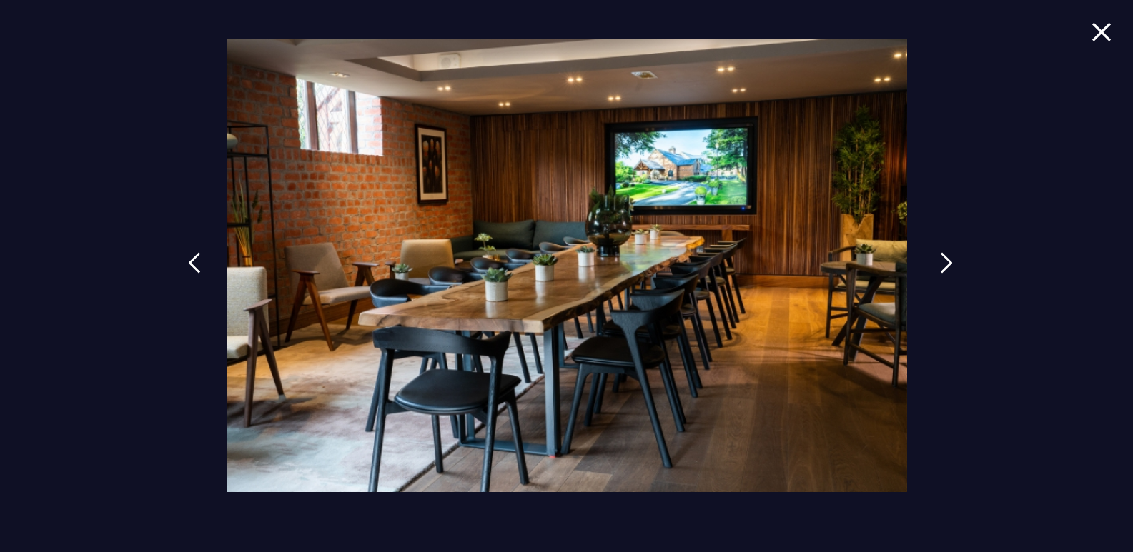
click at [946, 264] on img at bounding box center [946, 262] width 13 height 21
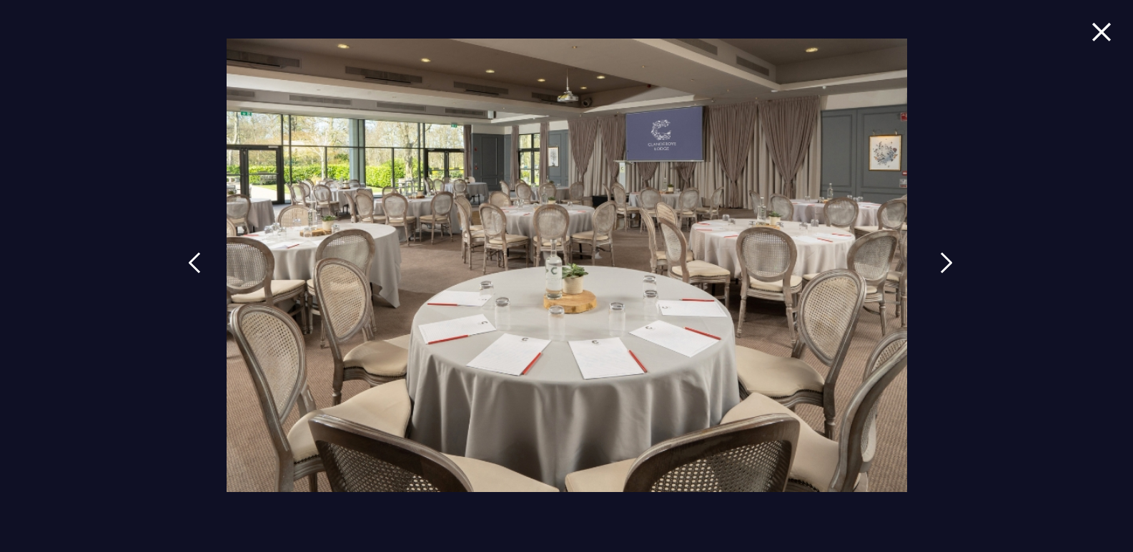
click at [946, 264] on img at bounding box center [946, 262] width 13 height 21
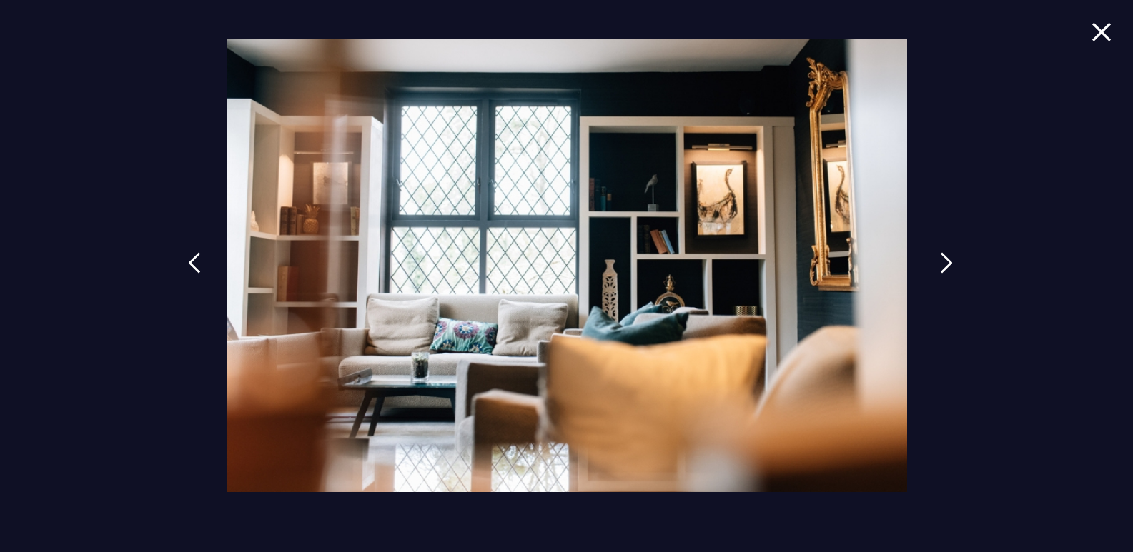
click at [946, 264] on img at bounding box center [946, 262] width 13 height 21
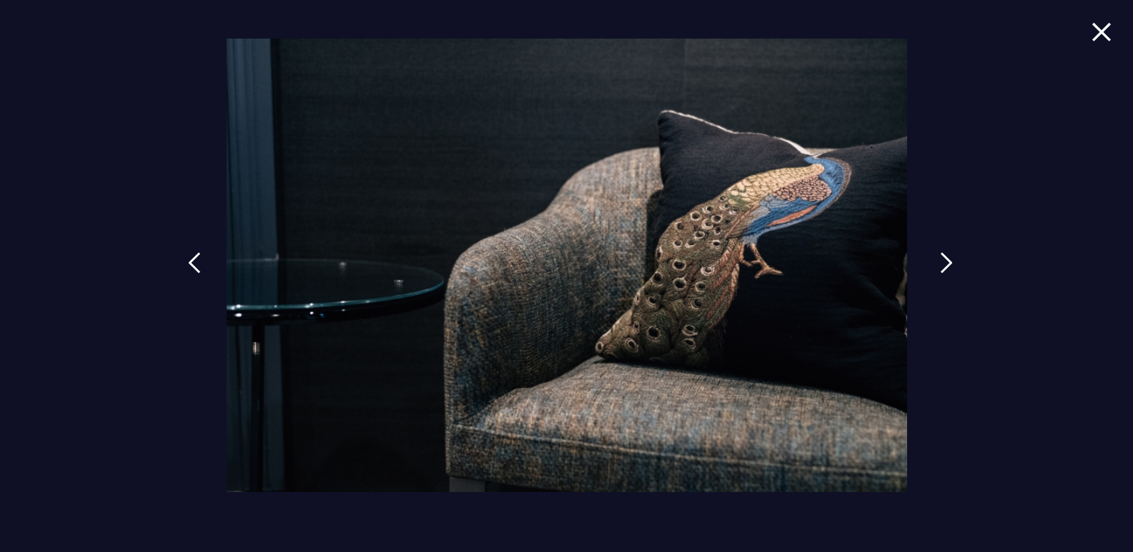
click at [946, 264] on img at bounding box center [946, 262] width 13 height 21
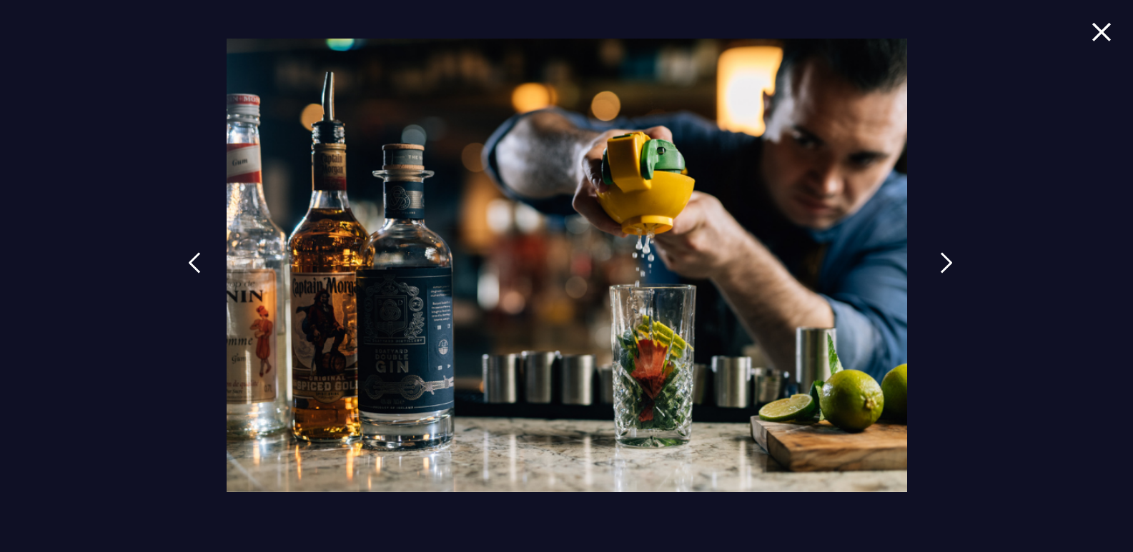
click at [946, 264] on img at bounding box center [946, 262] width 13 height 21
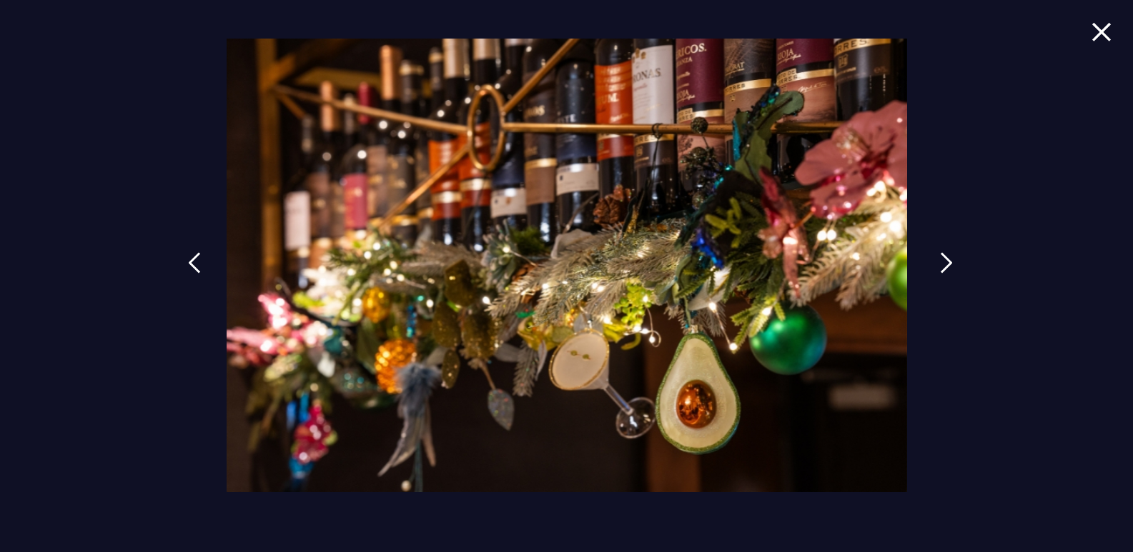
click at [946, 264] on img at bounding box center [946, 262] width 13 height 21
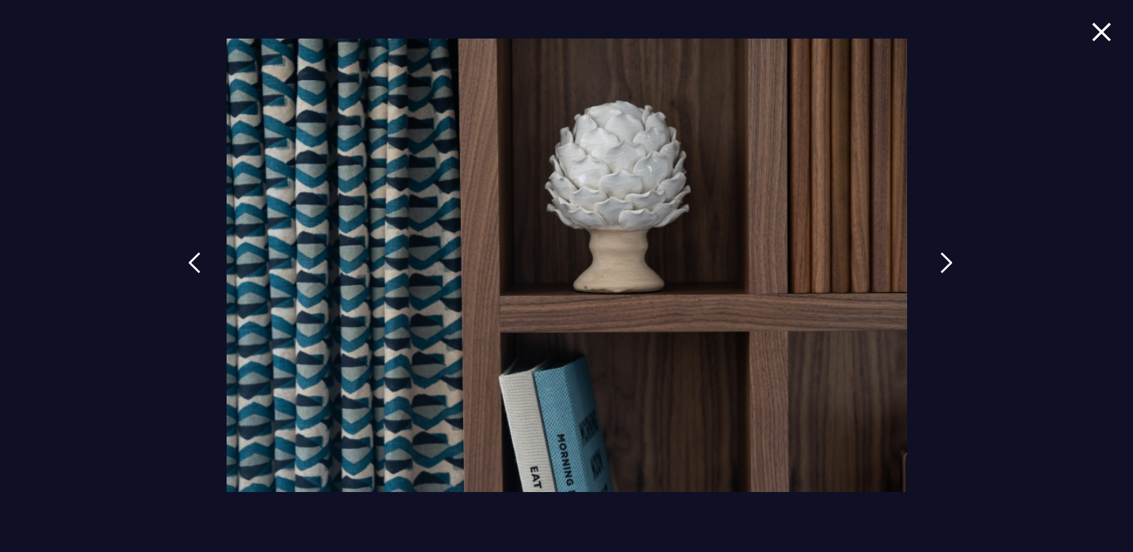
click at [946, 264] on img at bounding box center [946, 262] width 13 height 21
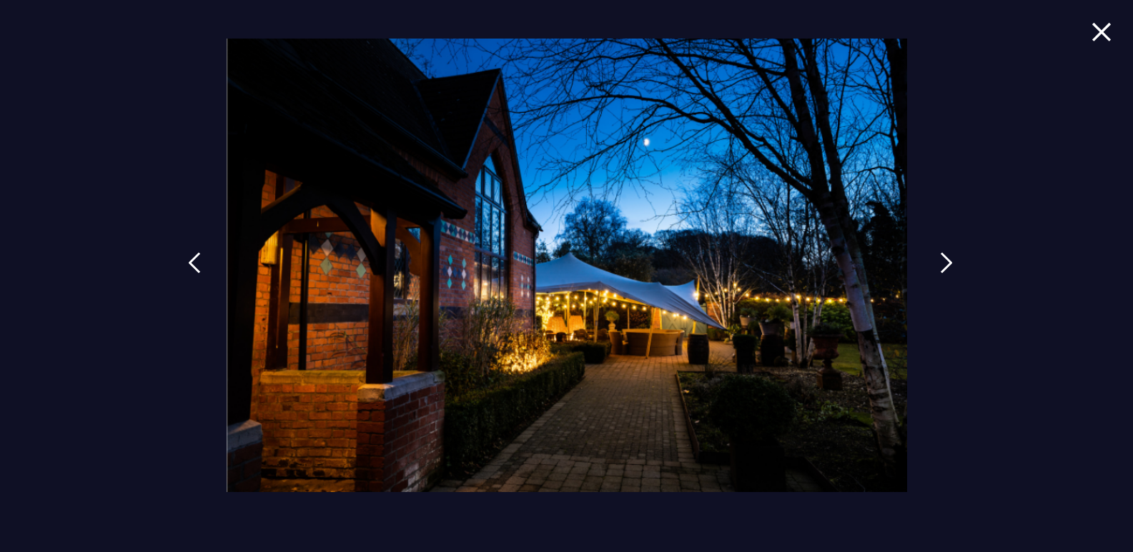
click at [946, 264] on img at bounding box center [946, 262] width 13 height 21
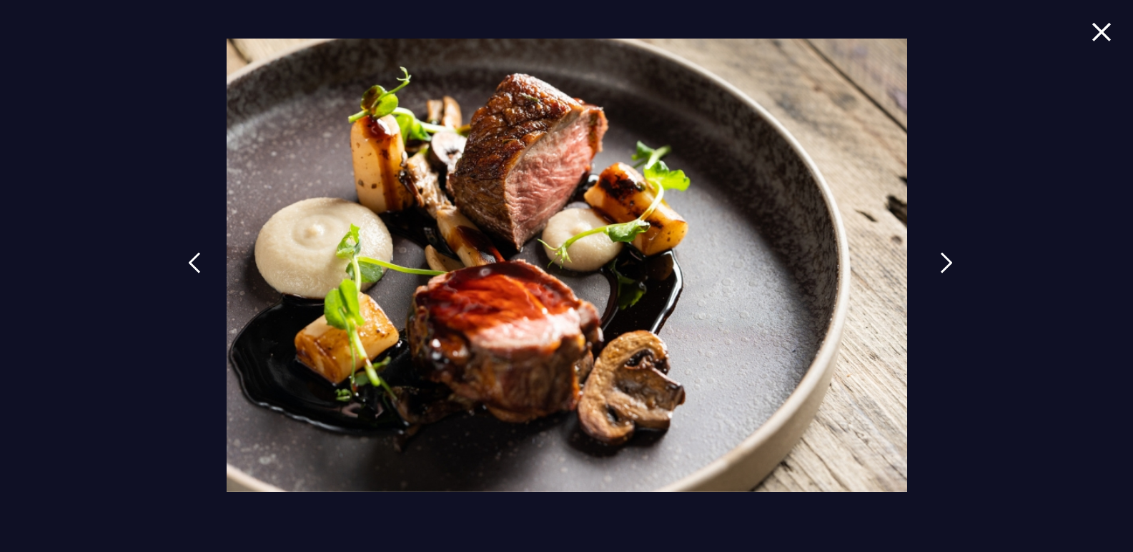
click at [946, 264] on img at bounding box center [946, 262] width 13 height 21
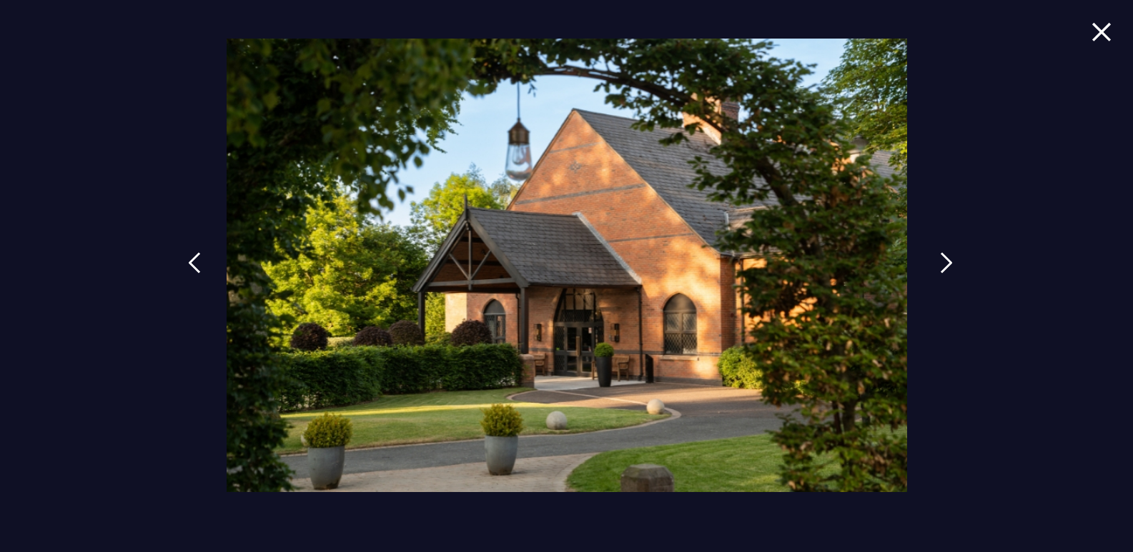
click at [946, 264] on img at bounding box center [946, 262] width 13 height 21
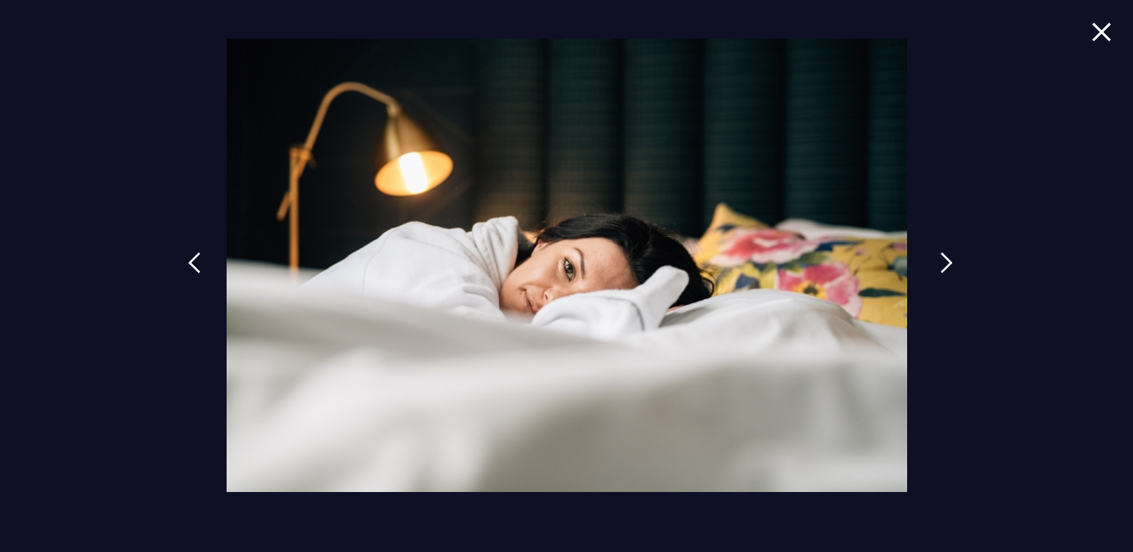
click at [946, 264] on img at bounding box center [946, 262] width 13 height 21
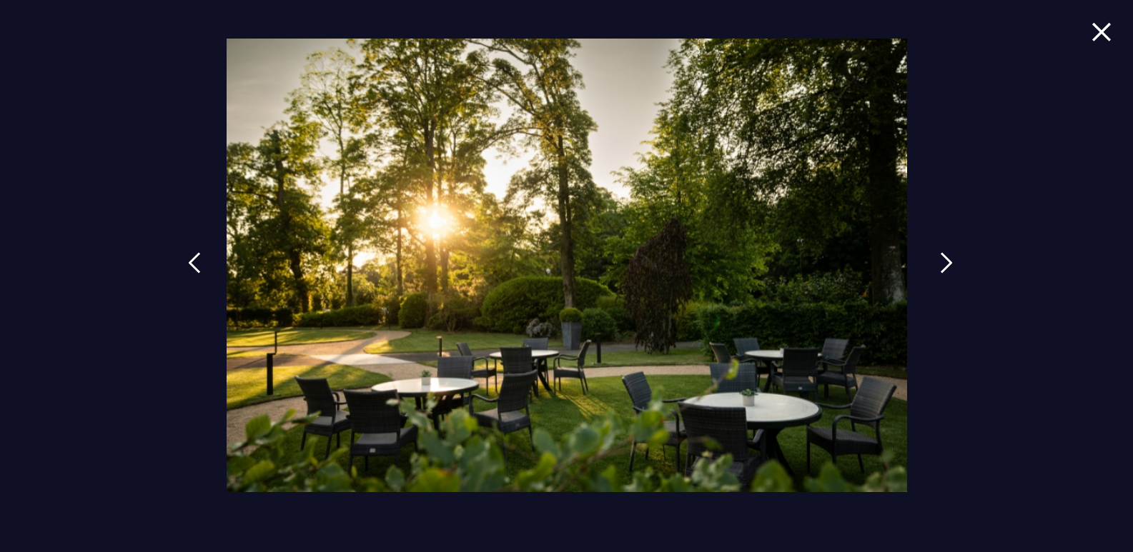
click at [946, 264] on img at bounding box center [946, 262] width 13 height 21
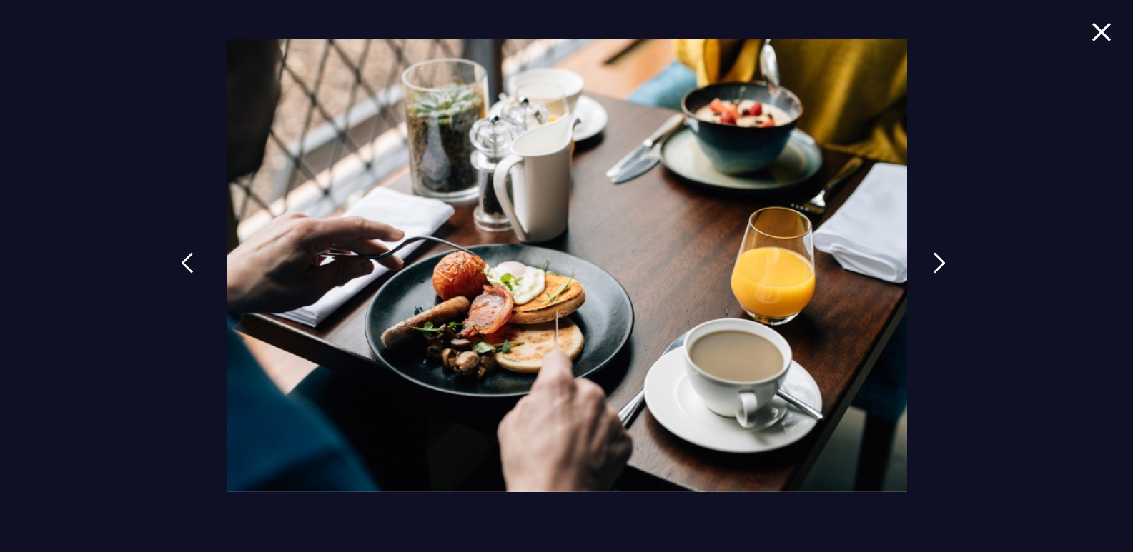
click at [187, 257] on img at bounding box center [187, 262] width 13 height 21
